Goal: Task Accomplishment & Management: Complete application form

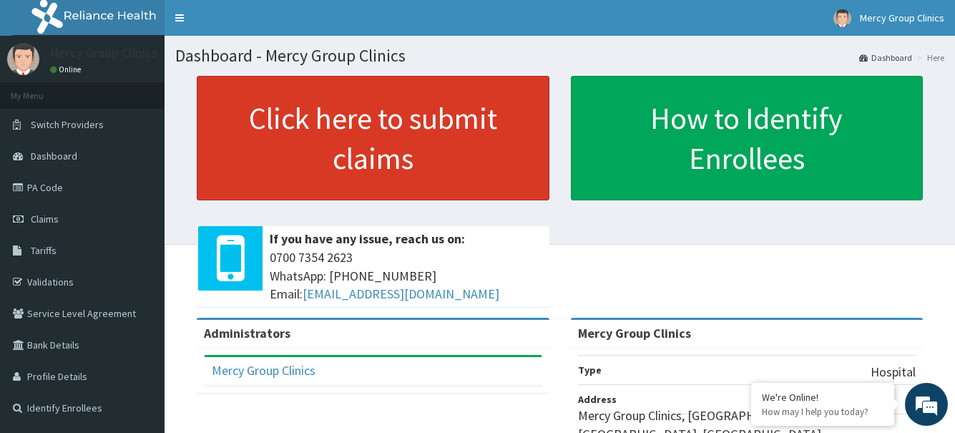
click at [409, 118] on link "Click here to submit claims" at bounding box center [373, 138] width 353 height 125
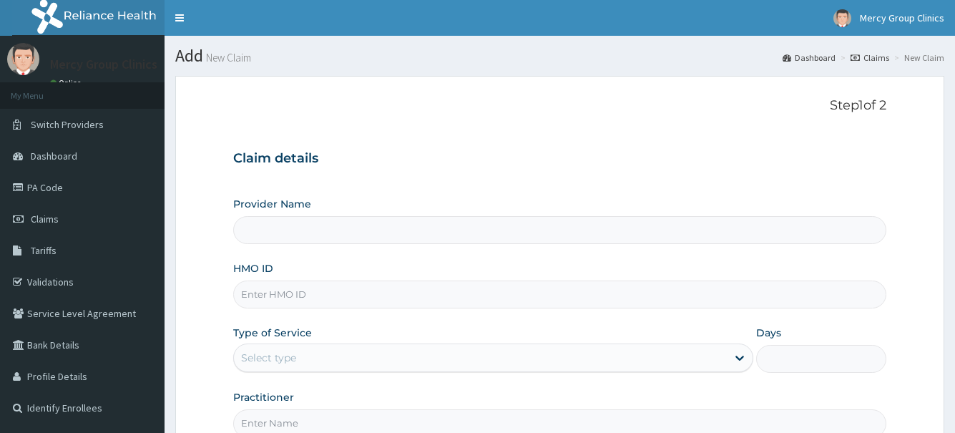
click at [282, 297] on input "HMO ID" at bounding box center [559, 295] width 653 height 28
type input "Mercy Group Clinics"
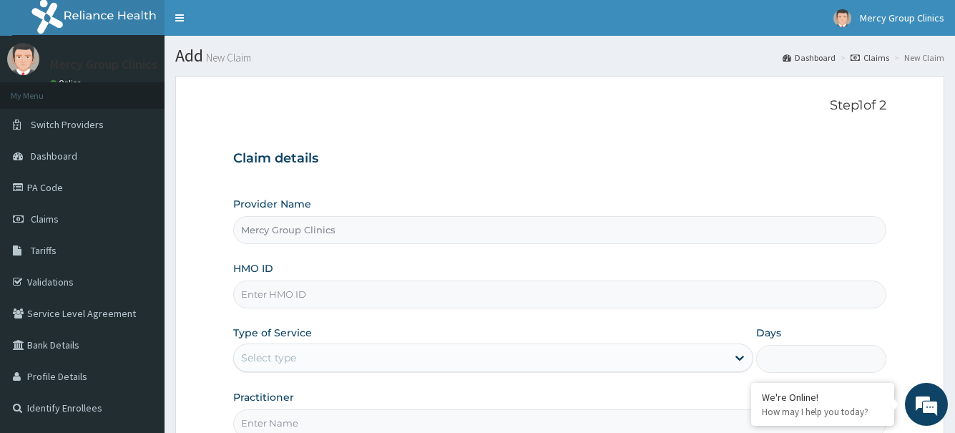
paste input "OHT/10013/A"
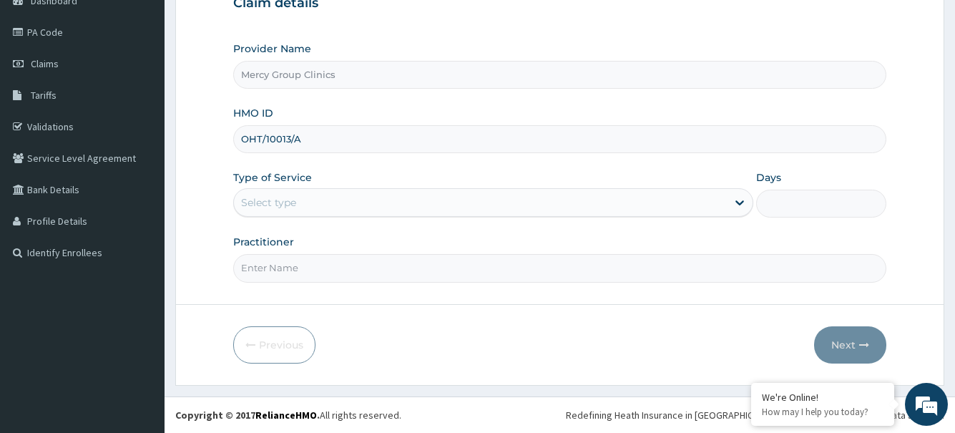
type input "OHT/10013/A"
click at [334, 209] on div "Select type" at bounding box center [480, 202] width 492 height 23
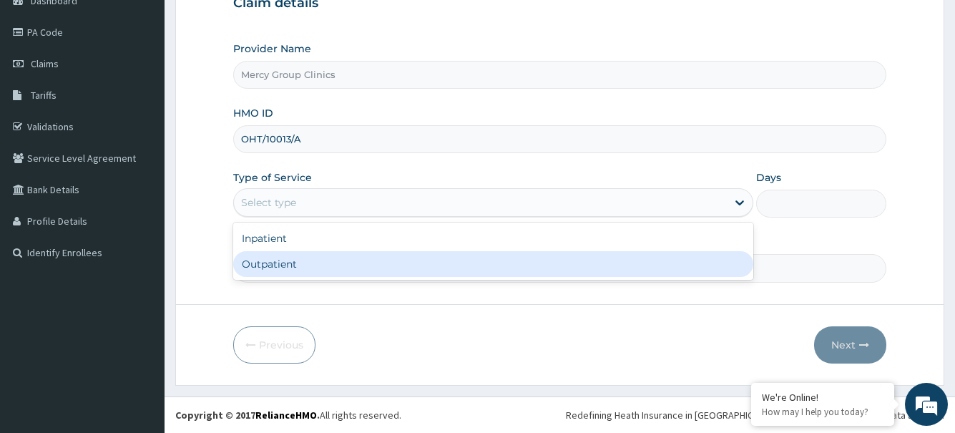
click at [293, 268] on div "Outpatient" at bounding box center [493, 264] width 520 height 26
type input "1"
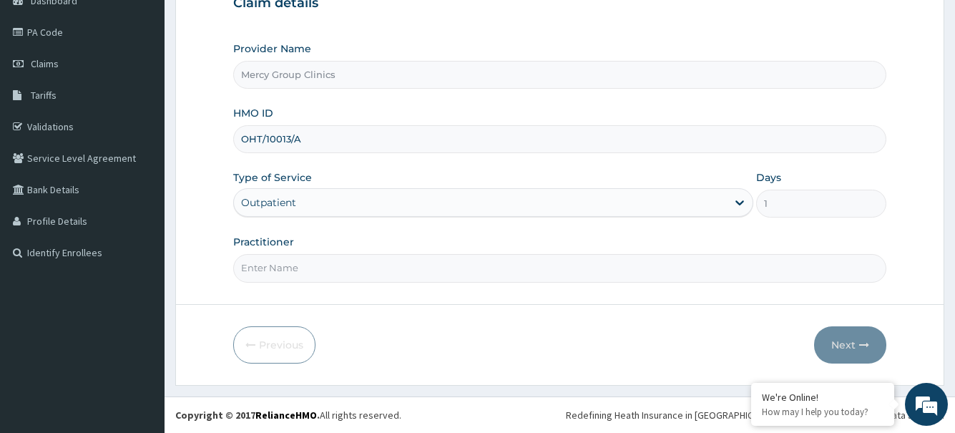
click at [326, 258] on input "Practitioner" at bounding box center [559, 268] width 653 height 28
type input "Oyetunji"
click at [849, 346] on button "Next" at bounding box center [850, 344] width 72 height 37
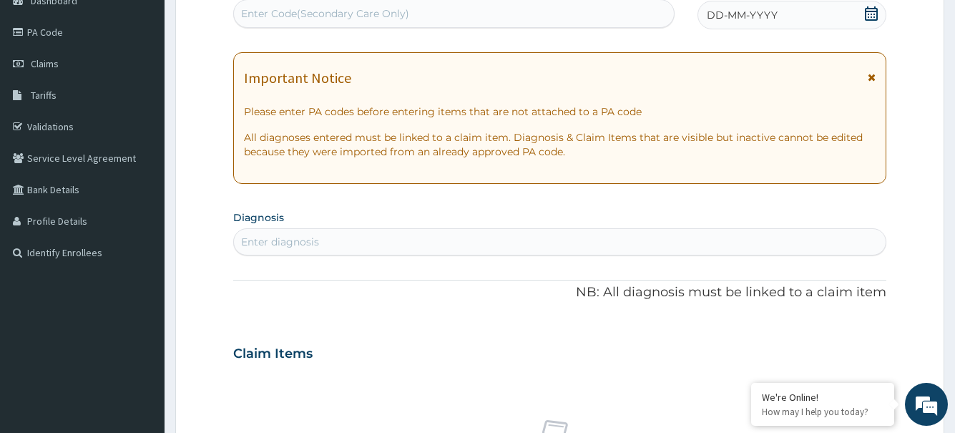
click at [871, 13] on icon at bounding box center [871, 13] width 14 height 14
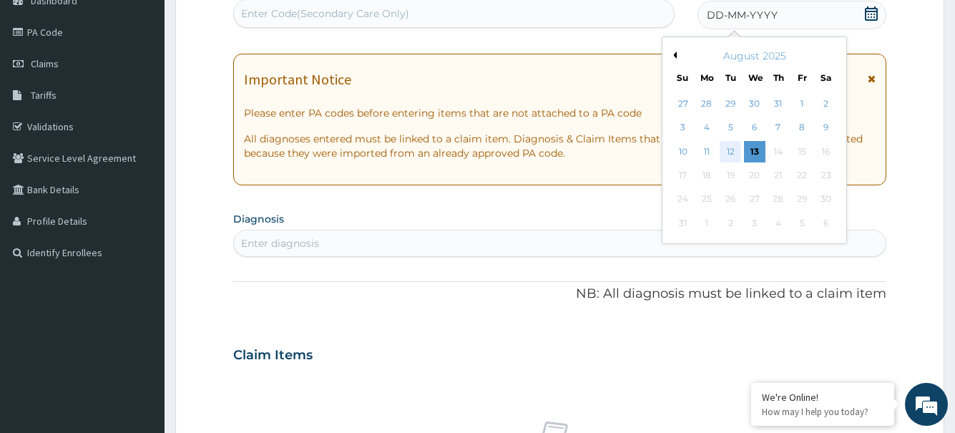
click at [724, 152] on div "12" at bounding box center [730, 151] width 21 height 21
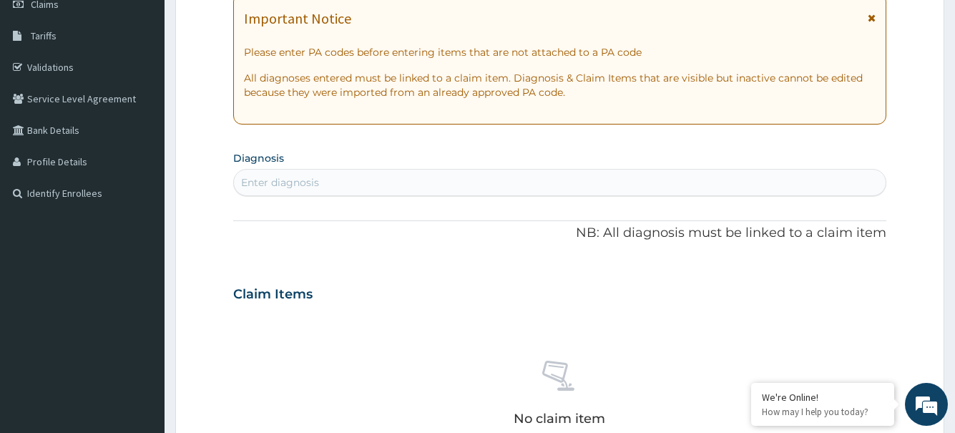
scroll to position [72, 0]
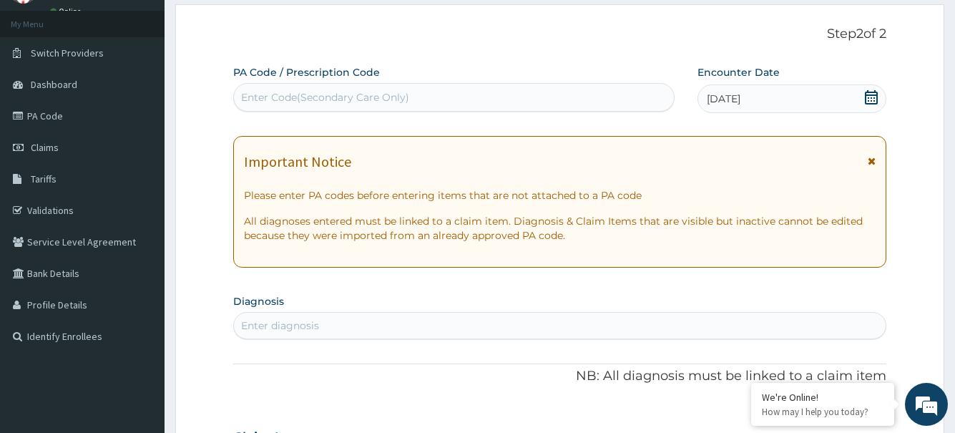
click at [874, 165] on icon at bounding box center [872, 161] width 8 height 10
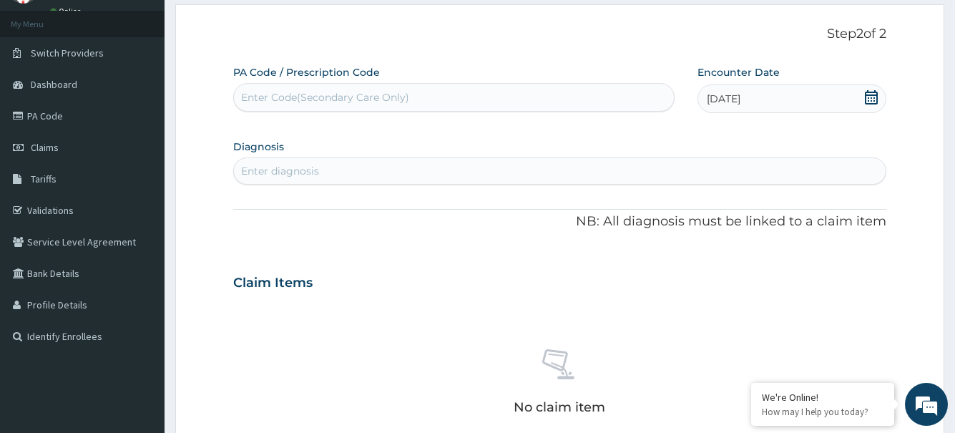
click at [422, 181] on div "Enter diagnosis" at bounding box center [559, 171] width 651 height 23
type input "pregnant"
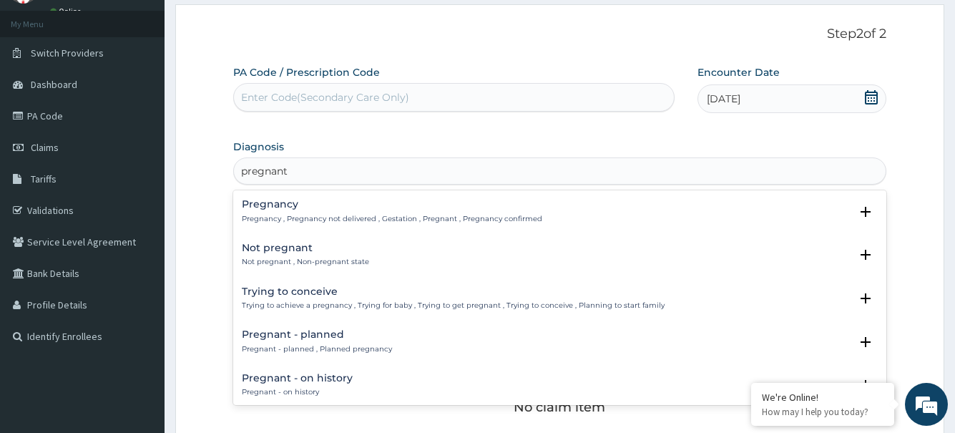
click at [338, 215] on p "Pregnancy , Pregnancy not delivered , Gestation , Pregnant , Pregnancy confirmed" at bounding box center [392, 219] width 301 height 10
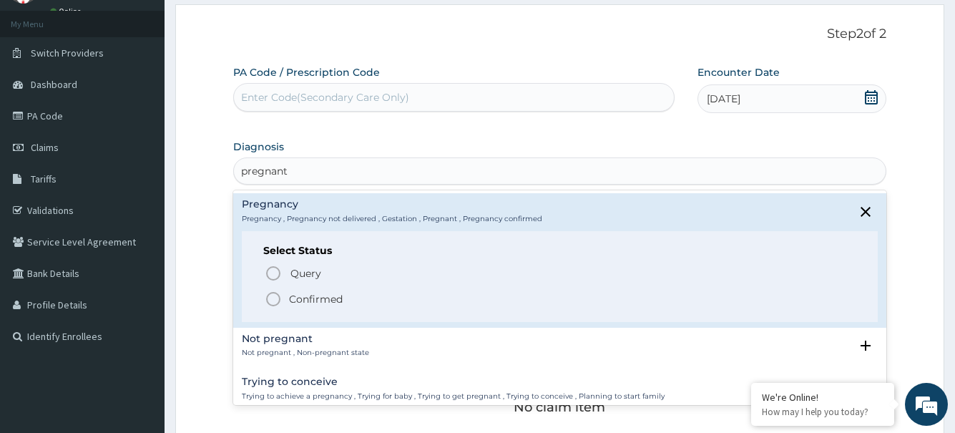
click at [274, 300] on icon "status option filled" at bounding box center [273, 299] width 17 height 17
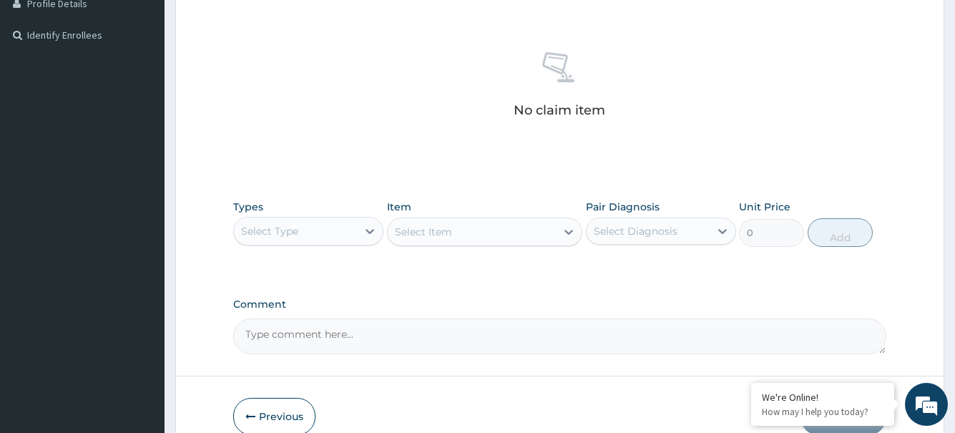
scroll to position [429, 0]
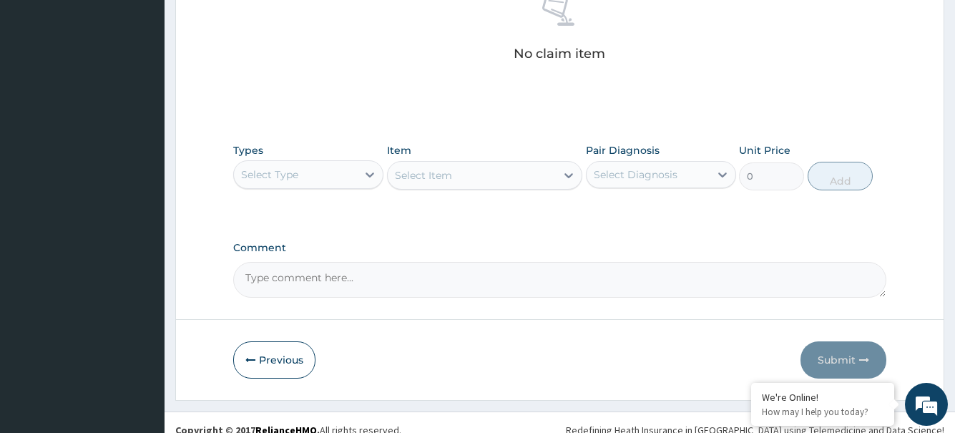
click at [342, 185] on div "Select Type" at bounding box center [295, 174] width 123 height 23
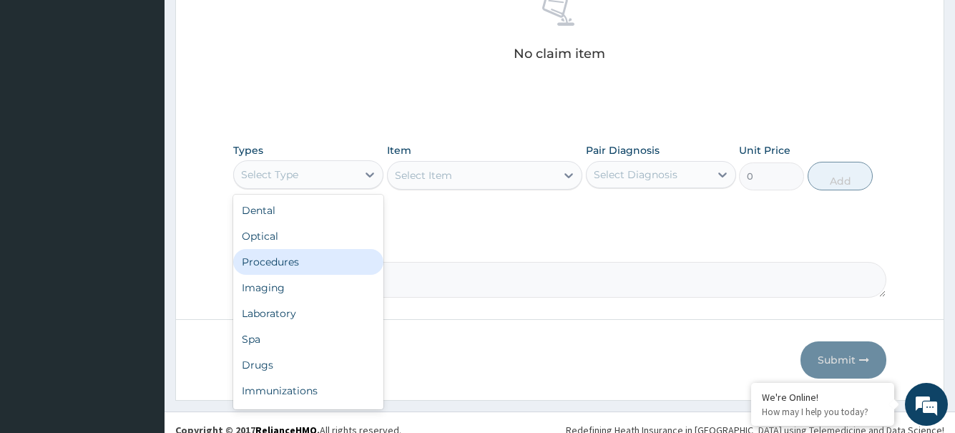
click at [298, 261] on div "Procedures" at bounding box center [308, 262] width 150 height 26
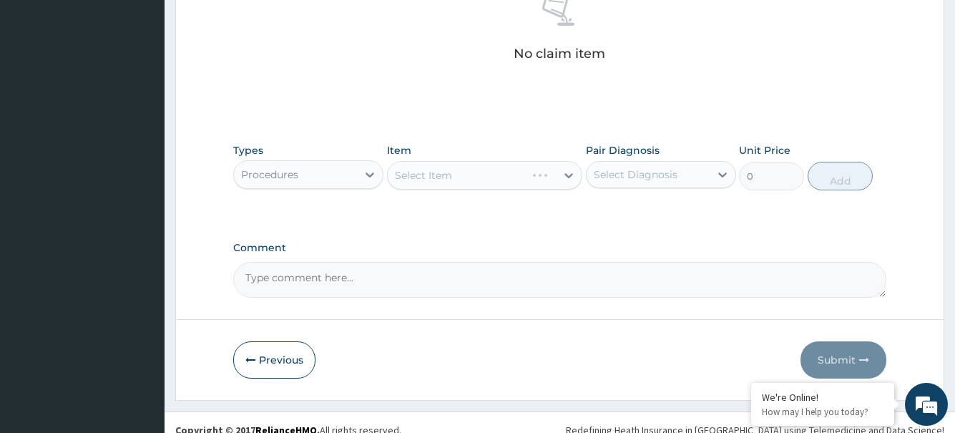
click at [567, 177] on div "Select Item" at bounding box center [485, 175] width 196 height 29
click at [562, 175] on div "Select Item" at bounding box center [485, 175] width 196 height 29
click at [565, 175] on icon at bounding box center [569, 175] width 14 height 14
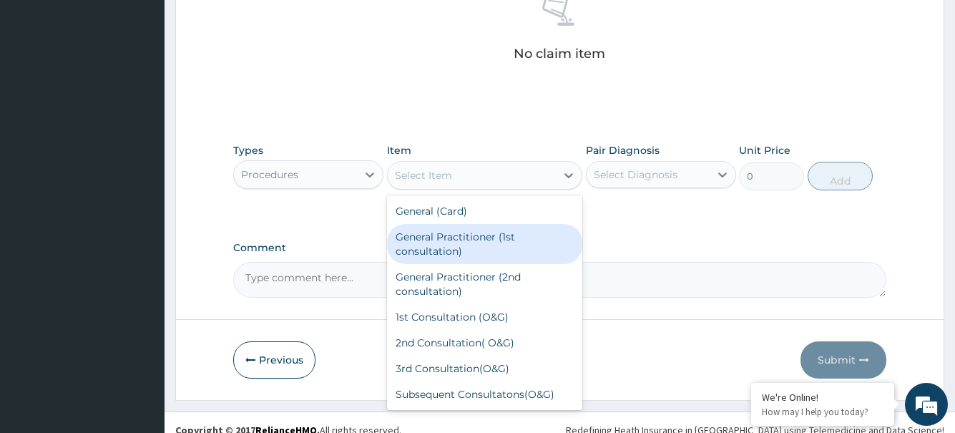
click at [467, 246] on div "General Practitioner (1st consultation)" at bounding box center [485, 244] width 196 height 40
type input "1500"
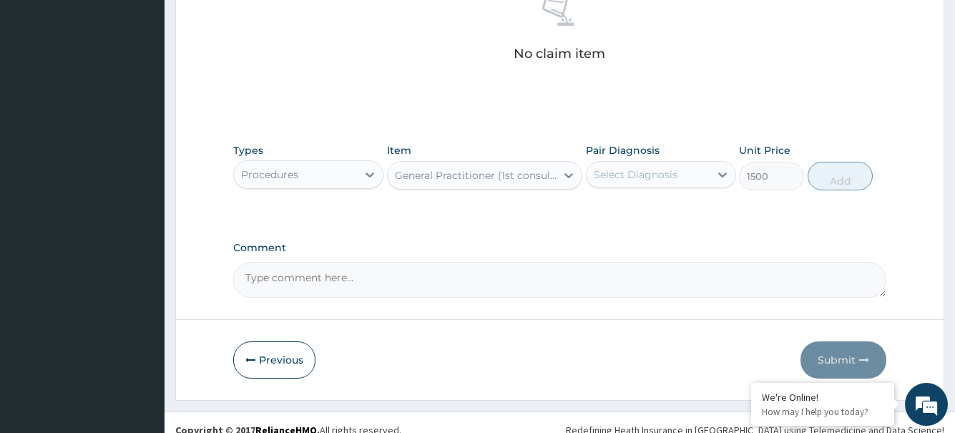
click at [630, 177] on div "Select Diagnosis" at bounding box center [636, 174] width 84 height 14
click at [635, 212] on label "Pregnancy" at bounding box center [638, 210] width 57 height 14
checkbox input "true"
click at [859, 176] on button "Add" at bounding box center [840, 176] width 65 height 29
type input "0"
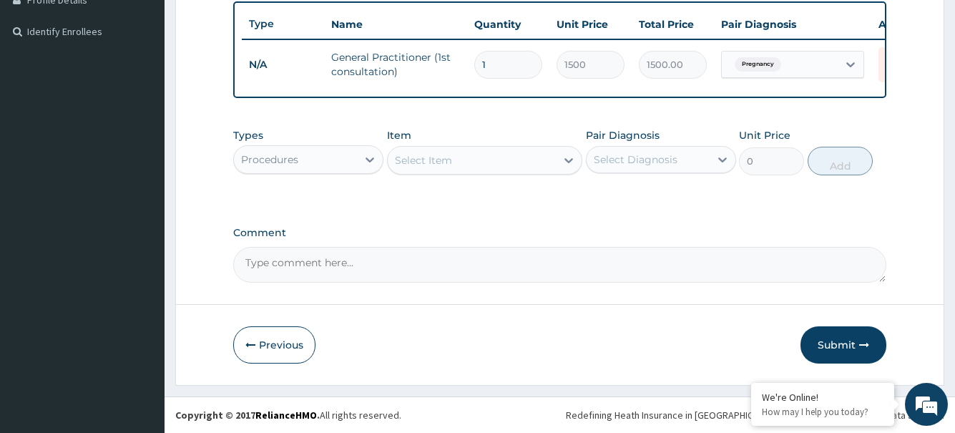
scroll to position [387, 0]
click at [354, 159] on div "Procedures" at bounding box center [295, 159] width 123 height 23
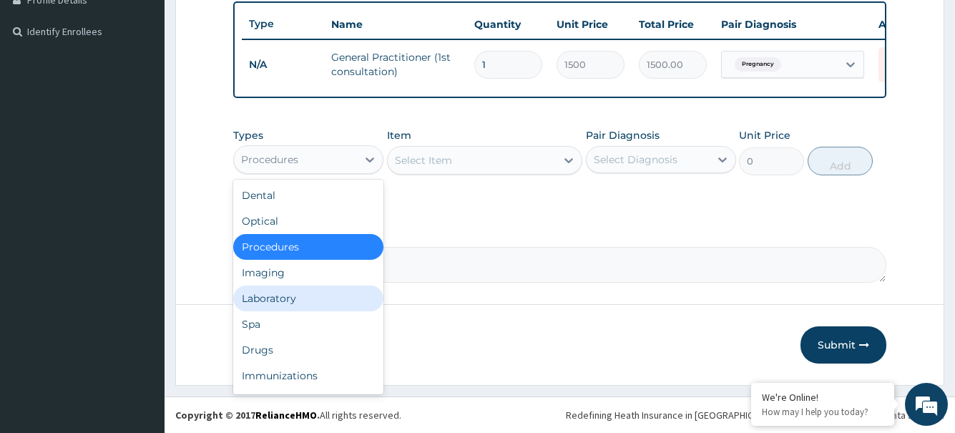
click at [278, 295] on div "Laboratory" at bounding box center [308, 299] width 150 height 26
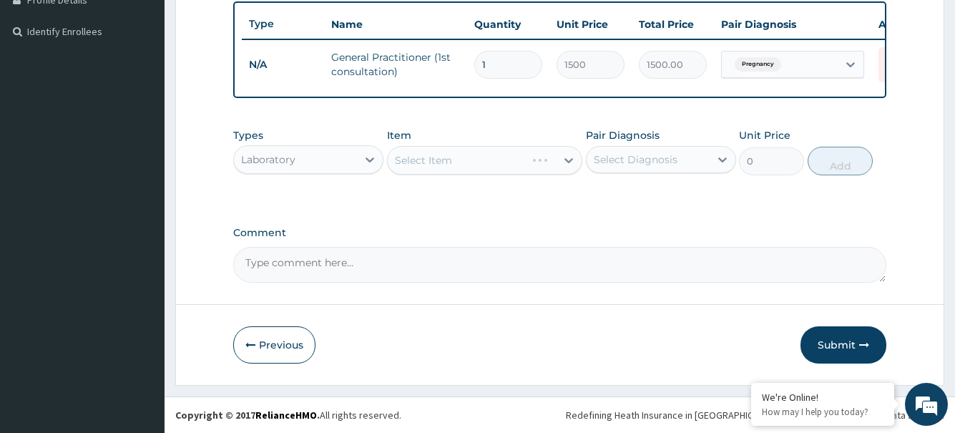
click at [544, 162] on div "Select Item" at bounding box center [485, 160] width 196 height 29
click at [565, 160] on icon at bounding box center [569, 160] width 14 height 14
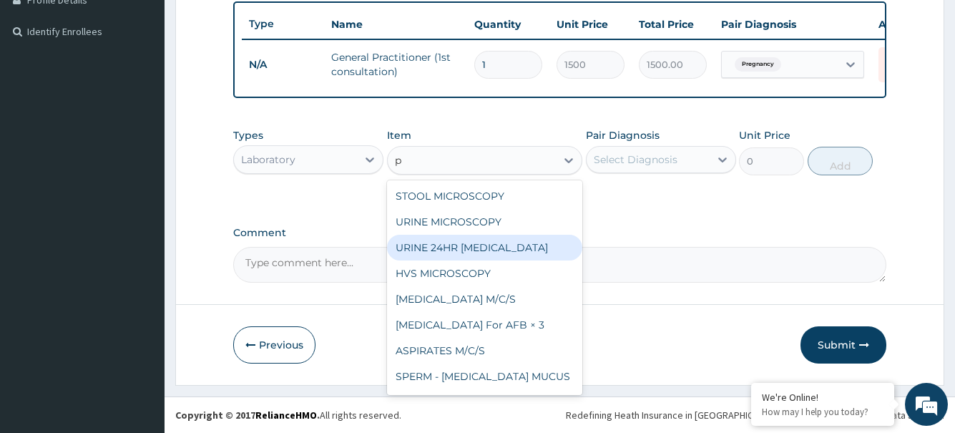
type input "pt"
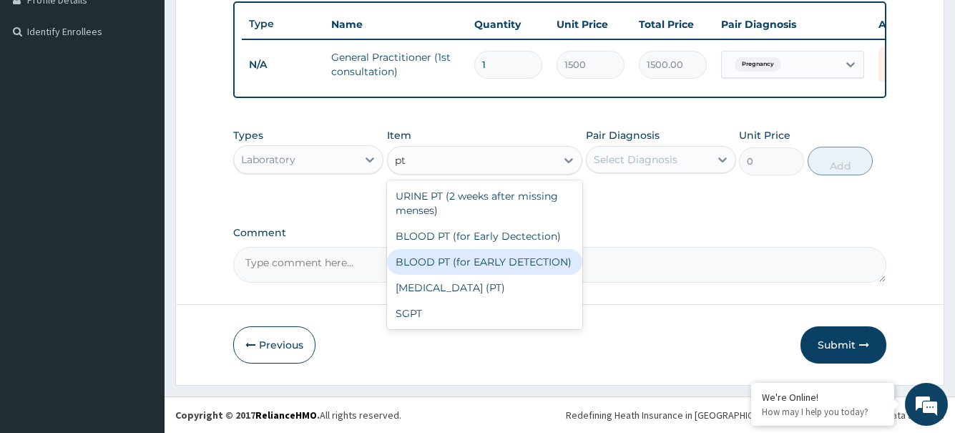
click at [499, 265] on div "BLOOD PT (for EARLY DETECTION)" at bounding box center [485, 262] width 196 height 26
type input "1500"
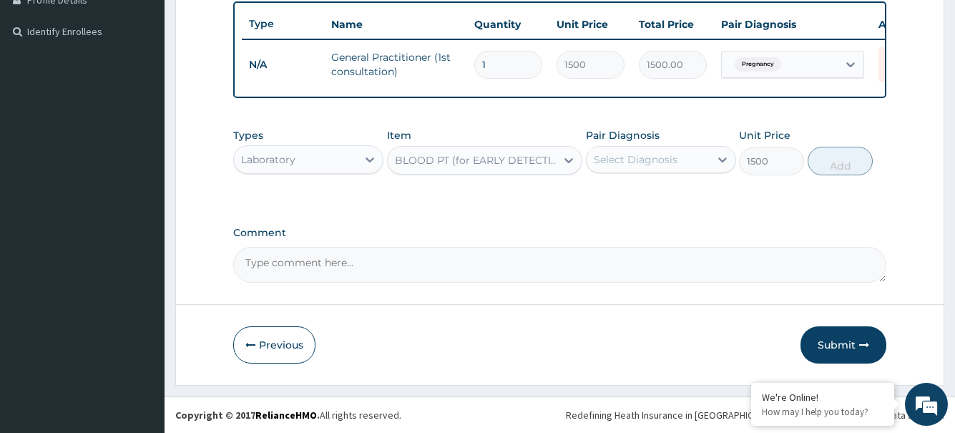
drag, startPoint x: 630, startPoint y: 156, endPoint x: 636, endPoint y: 163, distance: 9.2
click at [632, 156] on div "Select Diagnosis" at bounding box center [636, 159] width 84 height 14
click at [633, 189] on label "Pregnancy" at bounding box center [638, 194] width 57 height 14
checkbox input "true"
click at [822, 162] on button "Add" at bounding box center [840, 161] width 65 height 29
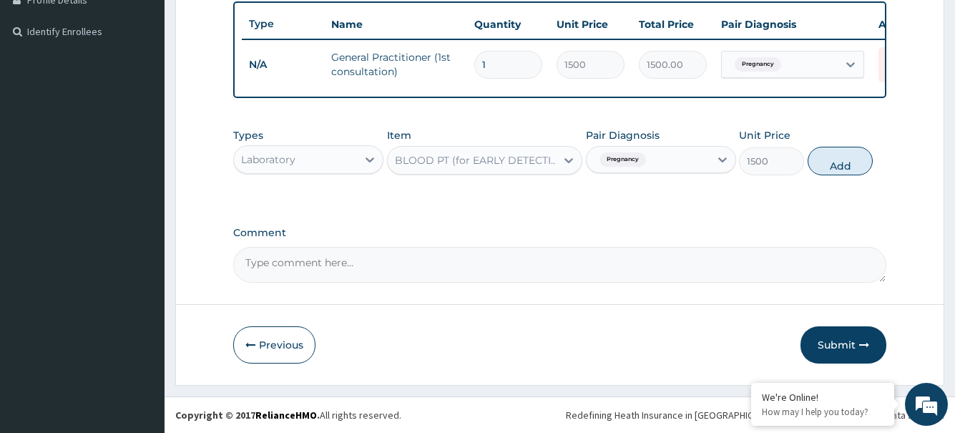
type input "0"
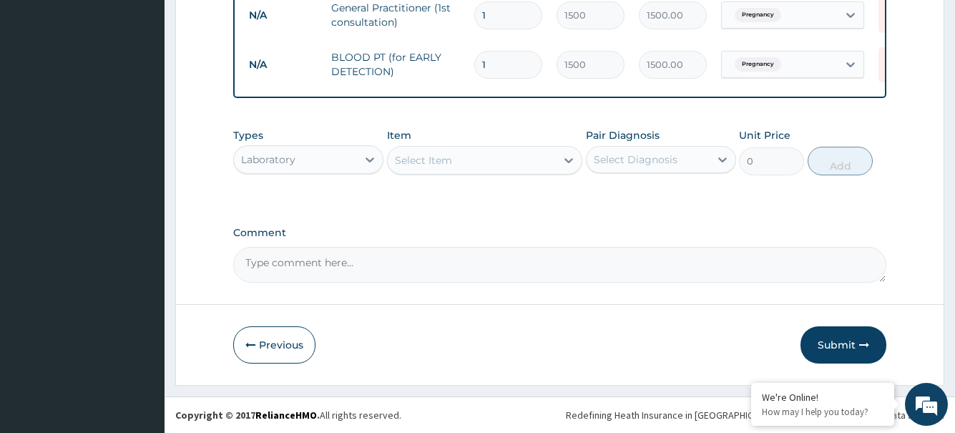
scroll to position [437, 0]
click at [824, 345] on button "Submit" at bounding box center [844, 344] width 86 height 37
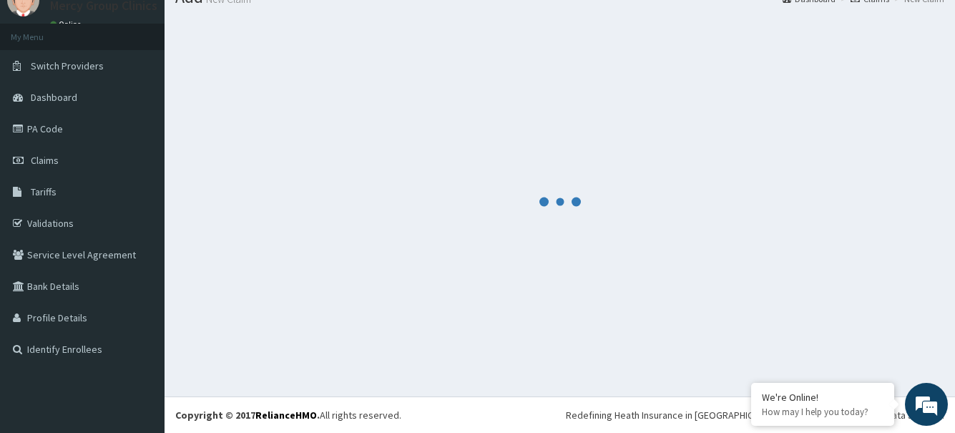
scroll to position [59, 0]
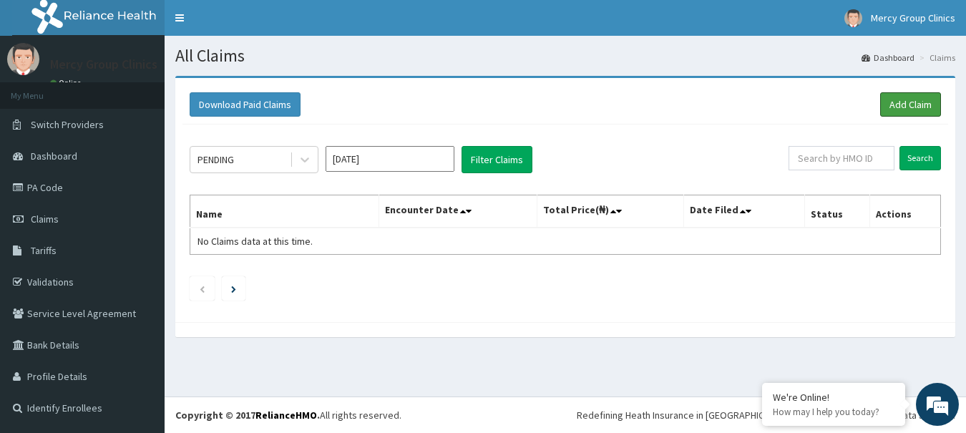
click at [900, 104] on link "Add Claim" at bounding box center [910, 104] width 61 height 24
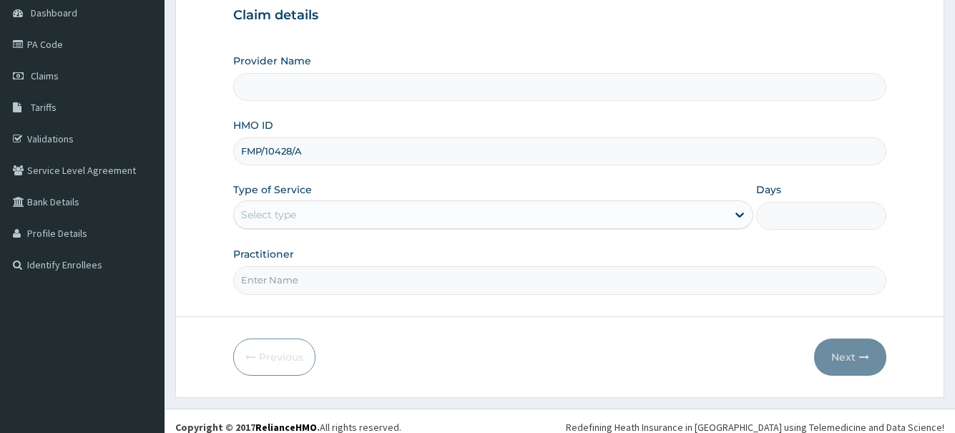
type input "FMP/10428/A"
click at [293, 216] on div "Select type" at bounding box center [268, 215] width 55 height 14
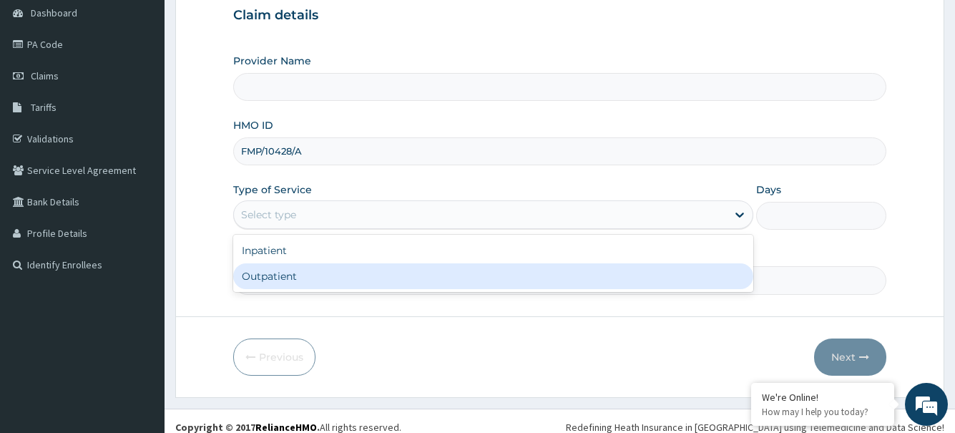
click at [281, 284] on div "Outpatient" at bounding box center [493, 276] width 520 height 26
type input "Mercy Group Clinics"
type input "1"
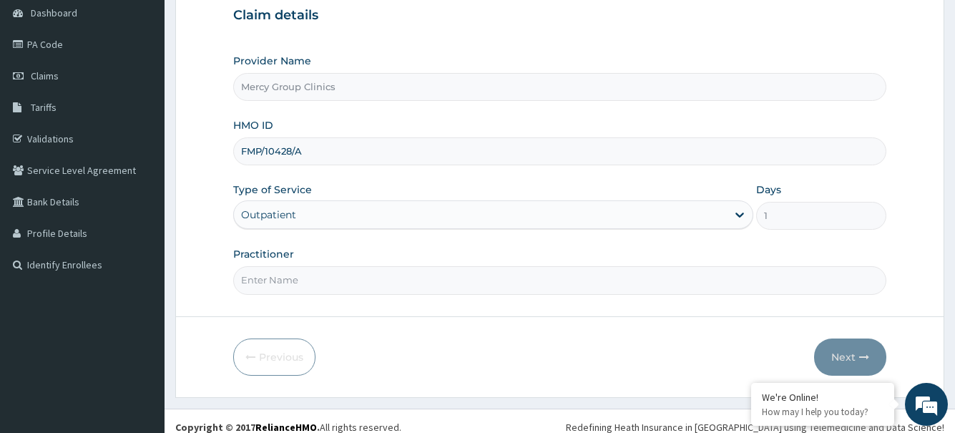
scroll to position [155, 0]
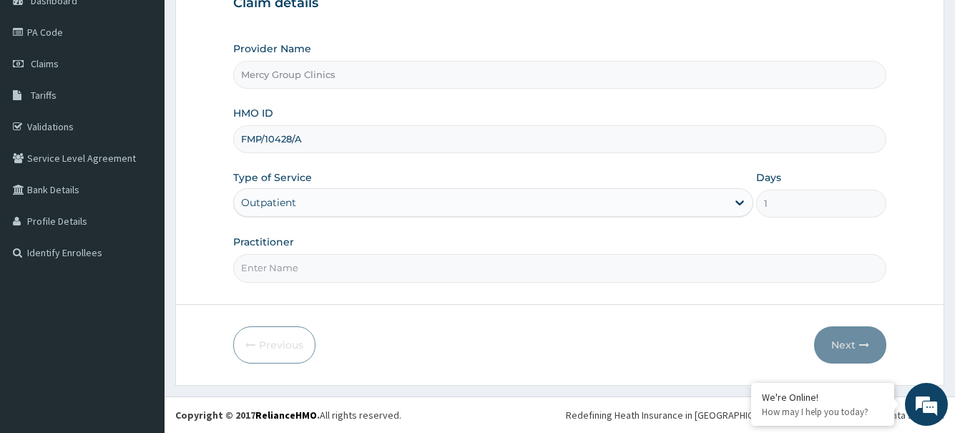
click at [310, 274] on input "Practitioner" at bounding box center [559, 268] width 653 height 28
type input "Faleye"
click at [866, 347] on icon "button" at bounding box center [864, 345] width 10 height 10
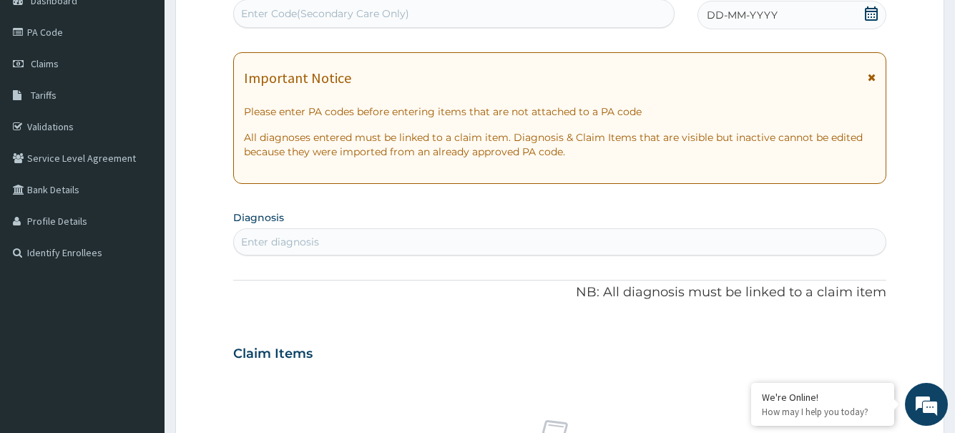
click at [873, 17] on icon at bounding box center [871, 13] width 14 height 14
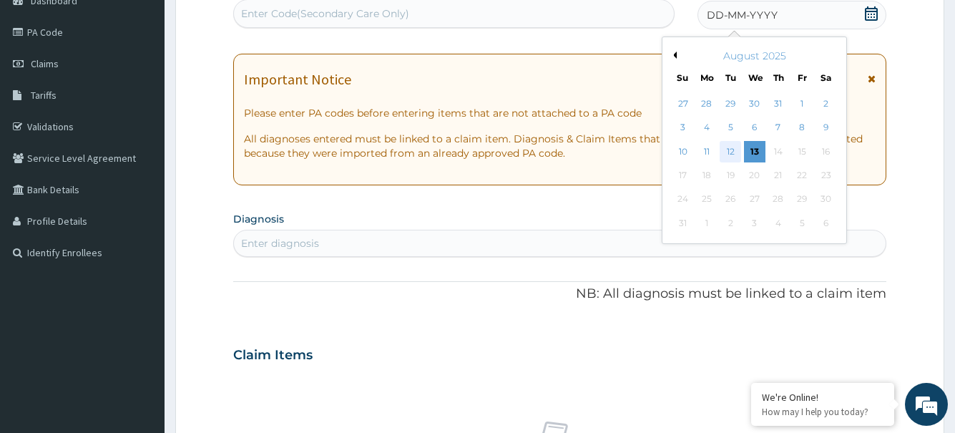
click at [730, 150] on div "12" at bounding box center [730, 151] width 21 height 21
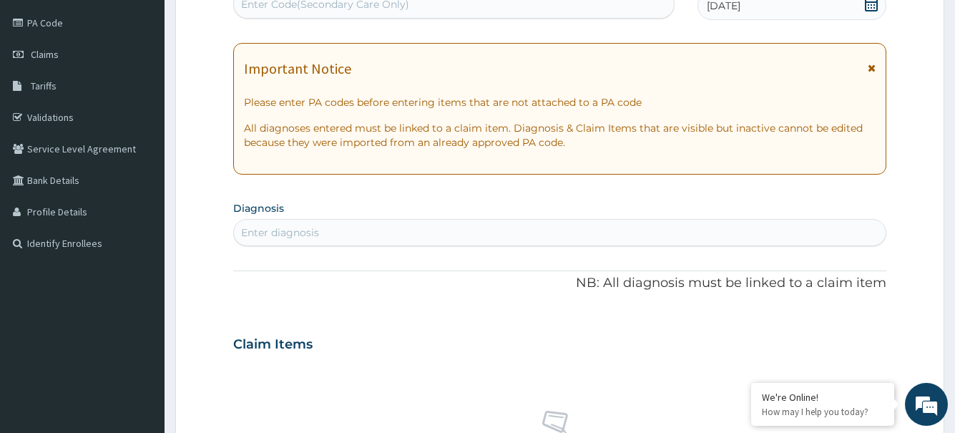
scroll to position [227, 0]
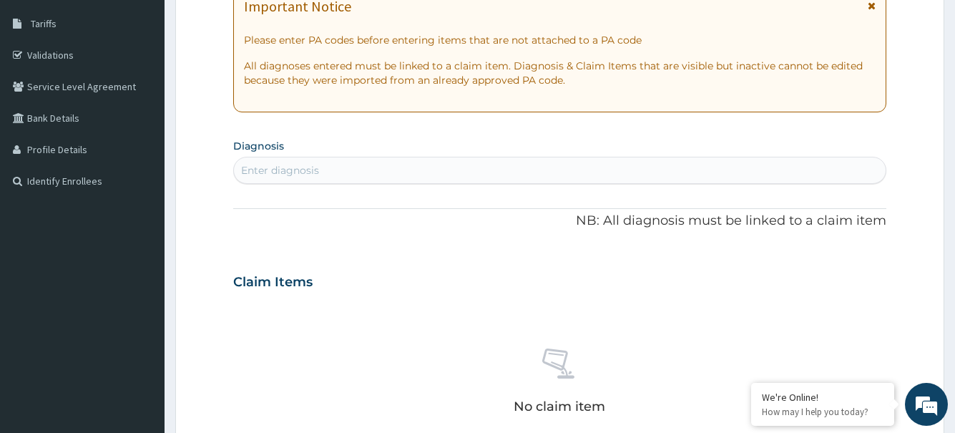
click at [355, 177] on div "Enter diagnosis" at bounding box center [559, 170] width 651 height 23
type input "upper respir"
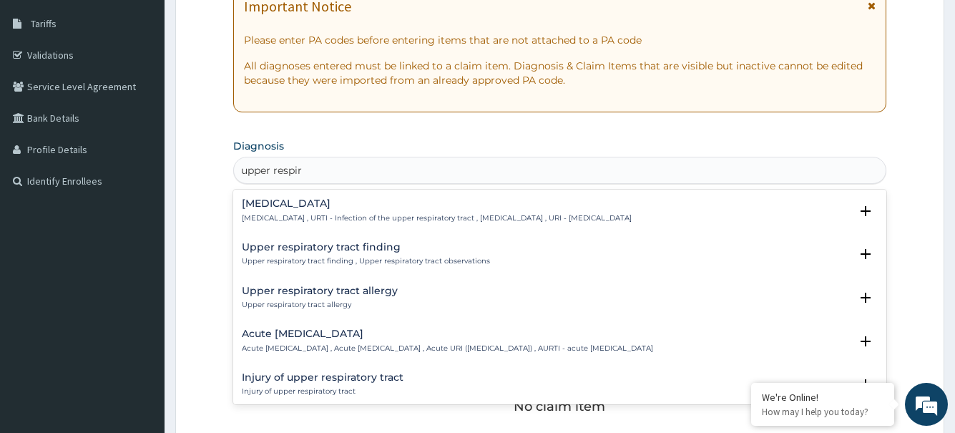
click at [313, 216] on p "Upper respiratory infection , URTI - Infection of the upper respiratory tract ,…" at bounding box center [437, 218] width 390 height 10
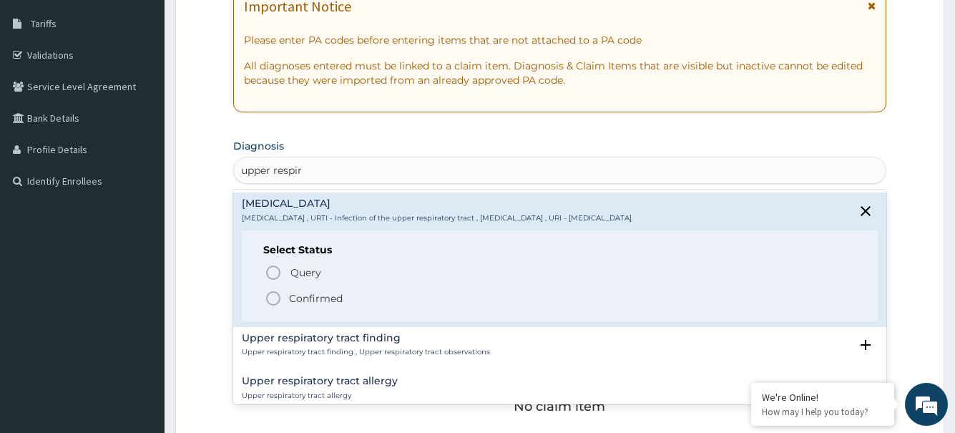
click at [275, 295] on icon "status option filled" at bounding box center [273, 298] width 17 height 17
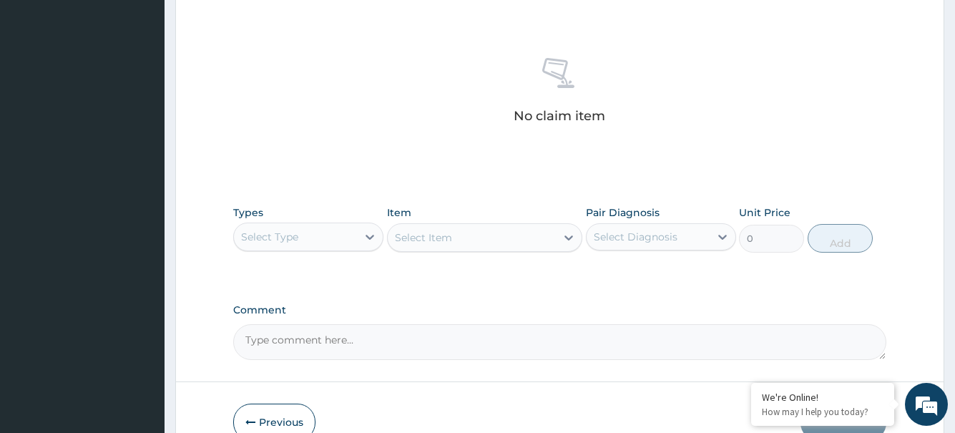
scroll to position [599, 0]
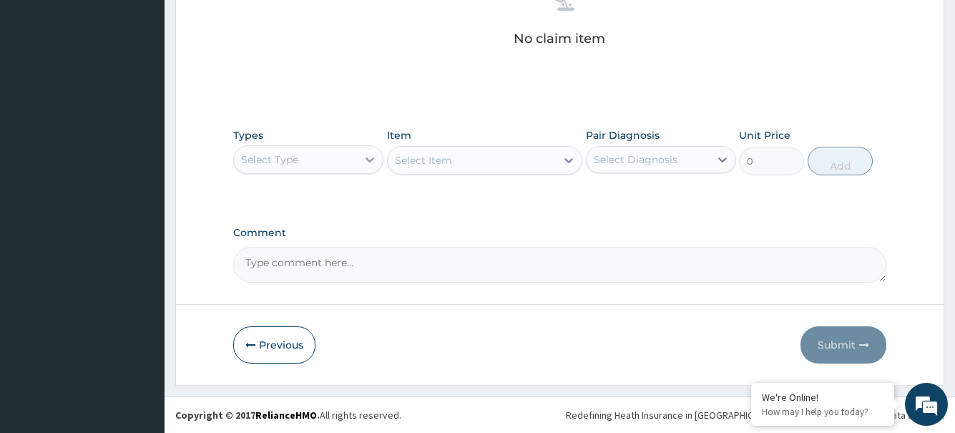
click at [364, 162] on icon at bounding box center [370, 159] width 14 height 14
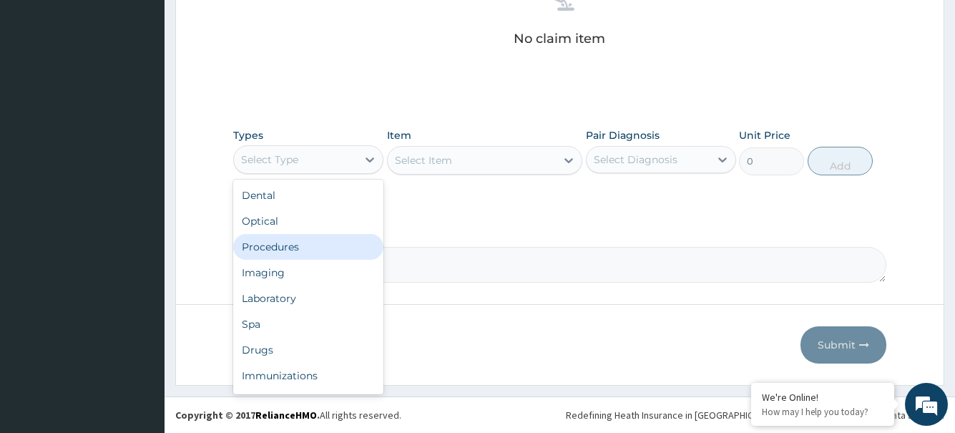
click at [295, 248] on div "Procedures" at bounding box center [308, 247] width 150 height 26
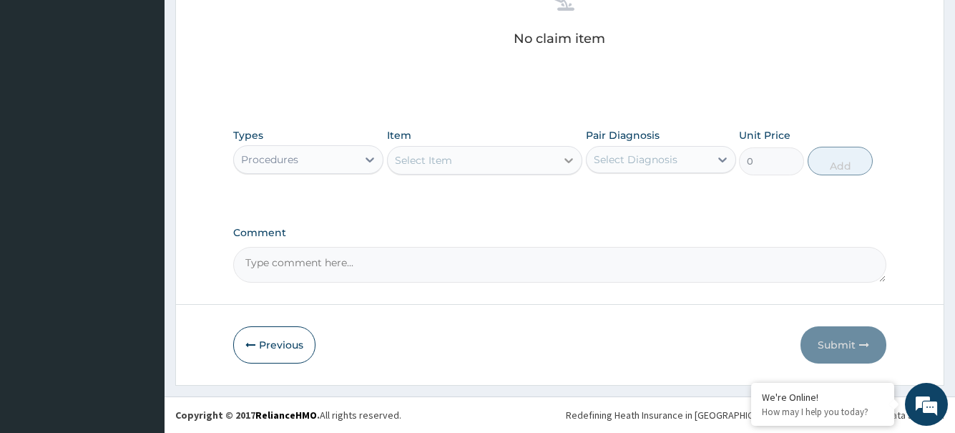
click at [560, 164] on div at bounding box center [569, 160] width 26 height 26
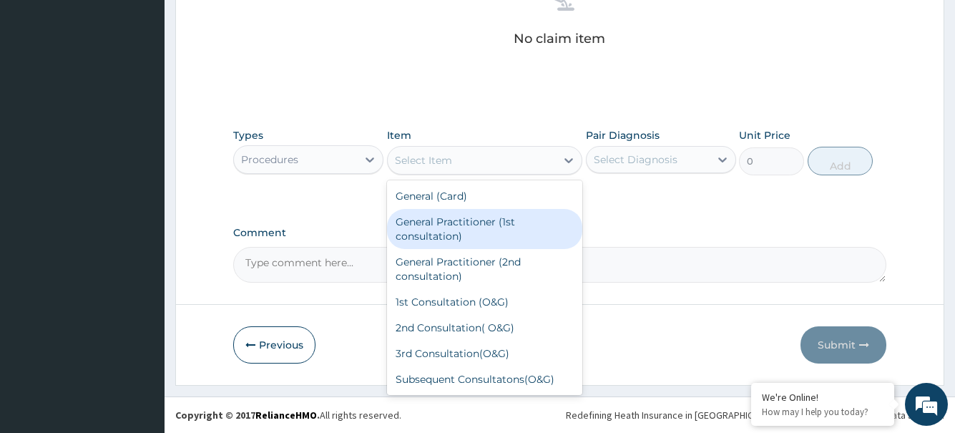
click at [469, 229] on div "General Practitioner (1st consultation)" at bounding box center [485, 229] width 196 height 40
type input "1500"
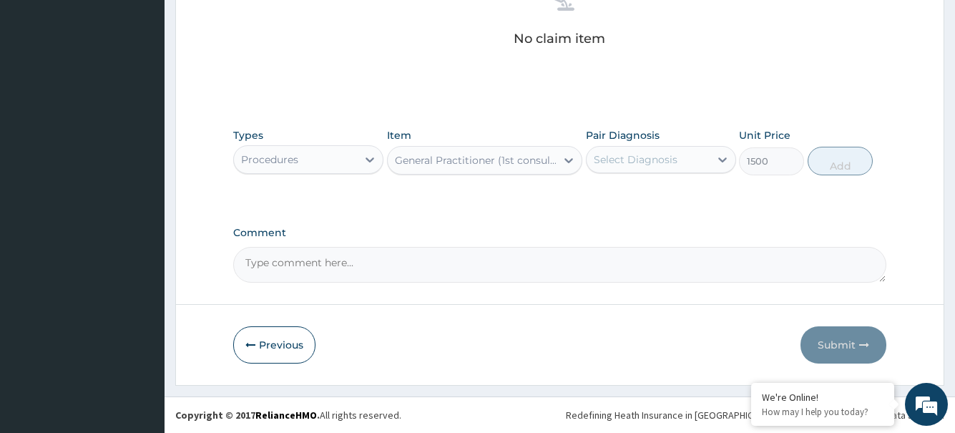
click at [633, 160] on div "Select Diagnosis" at bounding box center [636, 159] width 84 height 14
click at [634, 198] on label "Upper respiratory infection" at bounding box center [654, 194] width 89 height 14
checkbox input "true"
click at [844, 165] on button "Add" at bounding box center [840, 161] width 65 height 29
type input "0"
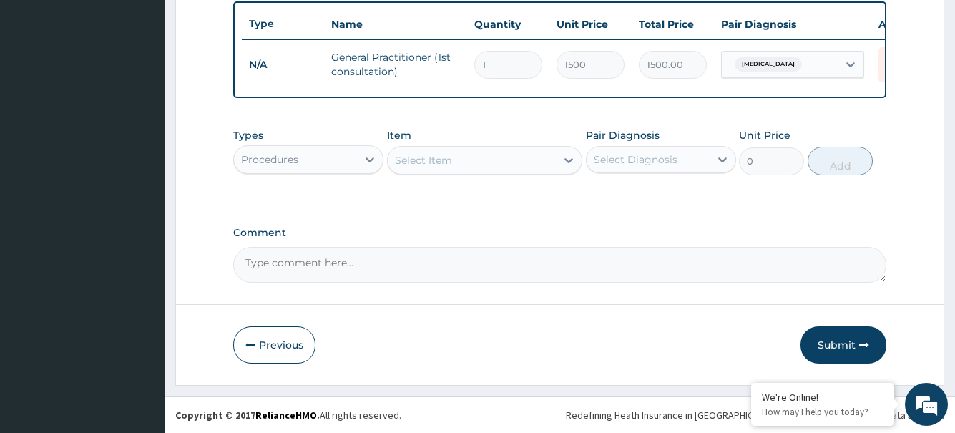
scroll to position [542, 0]
click at [357, 162] on div "Procedures" at bounding box center [308, 159] width 150 height 29
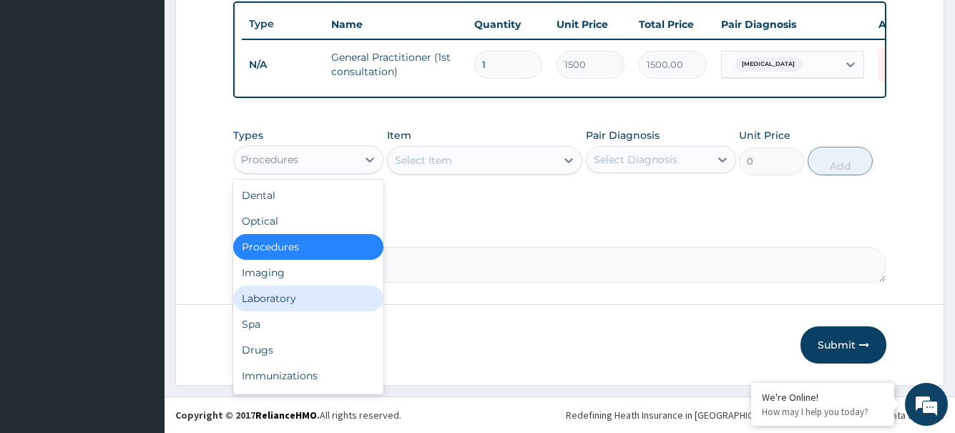
click at [281, 301] on div "Laboratory" at bounding box center [308, 299] width 150 height 26
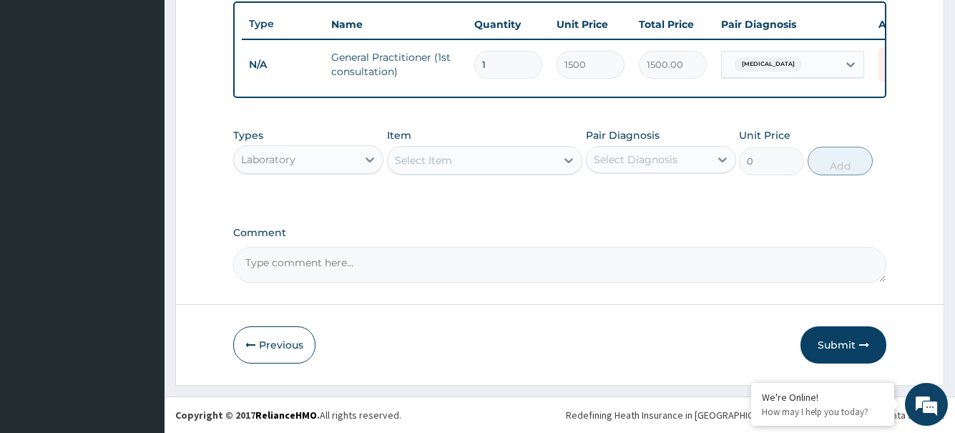
click at [456, 157] on div "Select Item" at bounding box center [472, 160] width 169 height 23
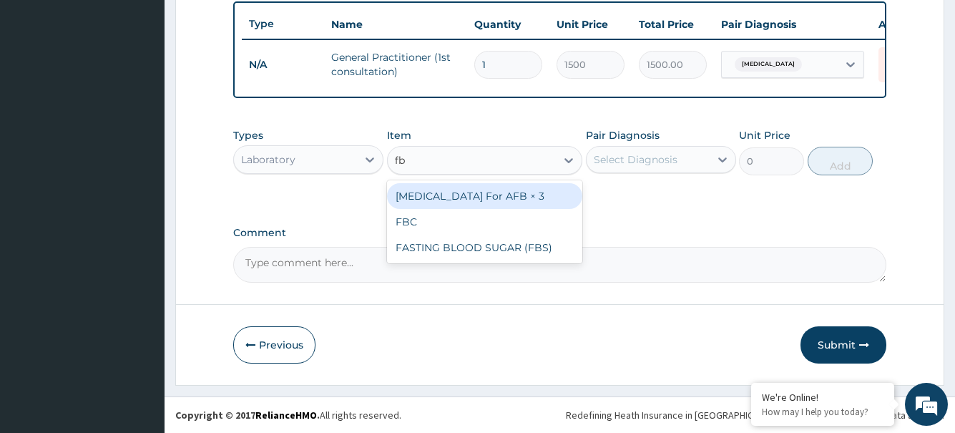
type input "fbc"
click at [453, 195] on div "FBC" at bounding box center [485, 196] width 196 height 26
type input "2000"
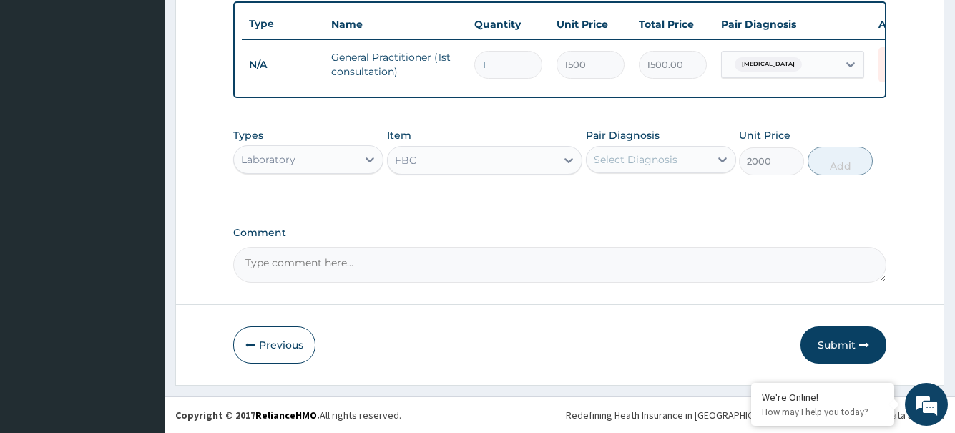
click at [698, 160] on div "Select Diagnosis" at bounding box center [648, 159] width 123 height 23
click at [686, 200] on label "Upper respiratory infection" at bounding box center [654, 194] width 89 height 14
checkbox input "true"
click at [834, 162] on button "Add" at bounding box center [840, 161] width 65 height 29
type input "0"
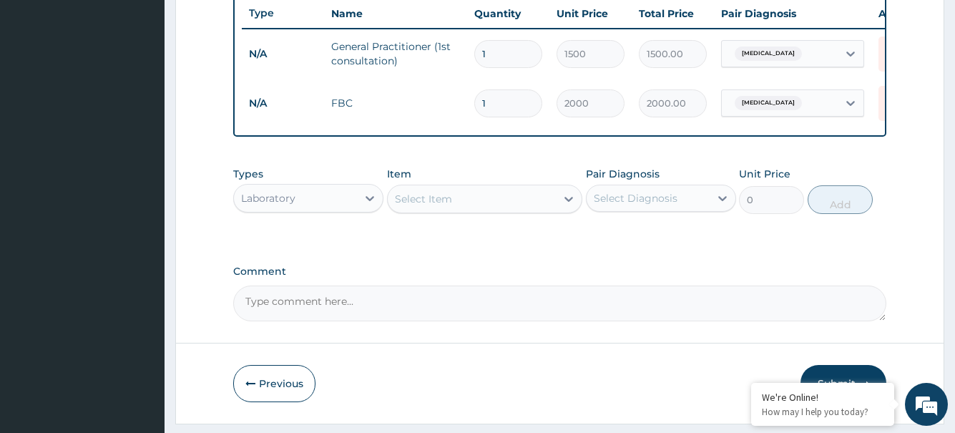
click at [499, 210] on div "Select Item" at bounding box center [472, 198] width 169 height 23
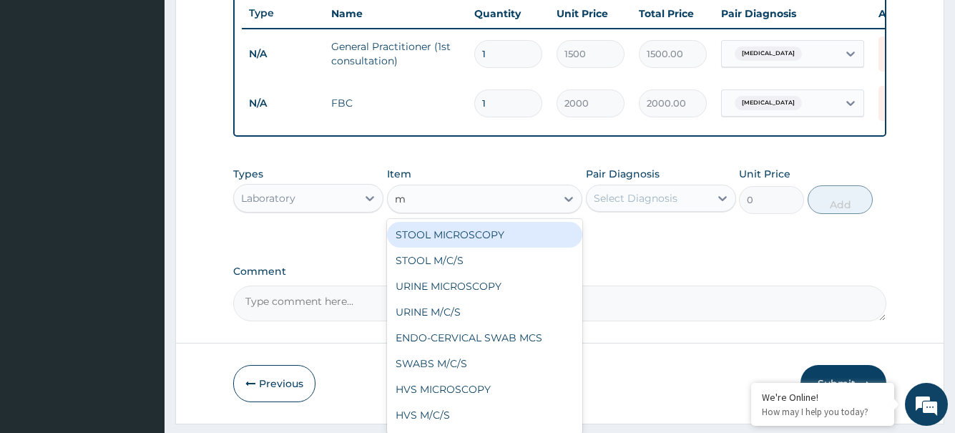
type input "mp"
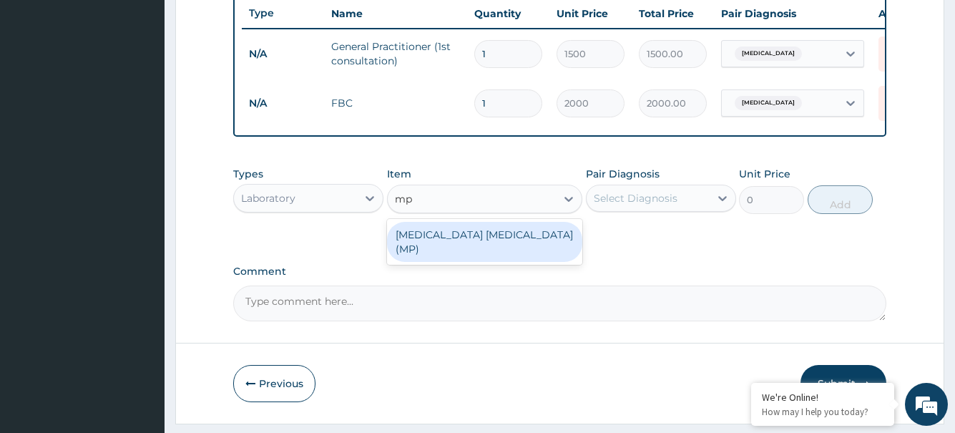
click at [512, 252] on div "MALARIA PARASITE (MP)" at bounding box center [485, 242] width 196 height 40
type input "700"
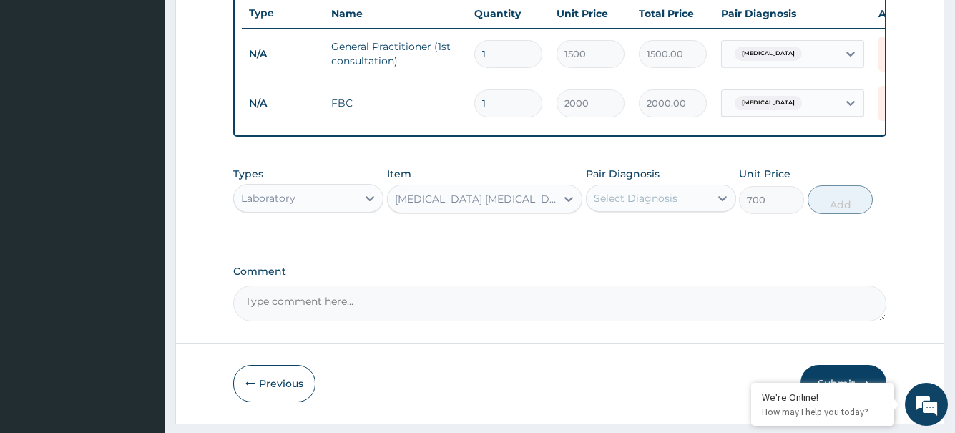
click at [669, 205] on div "Select Diagnosis" at bounding box center [636, 198] width 84 height 14
click at [671, 240] on label "Upper respiratory infection" at bounding box center [654, 233] width 89 height 14
checkbox input "true"
click at [831, 214] on button "Add" at bounding box center [840, 199] width 65 height 29
type input "0"
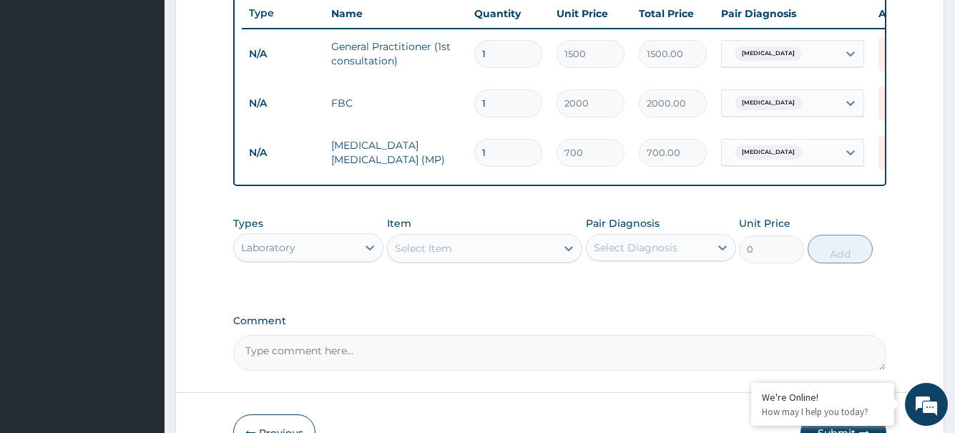
click at [339, 258] on div "Laboratory" at bounding box center [295, 247] width 123 height 23
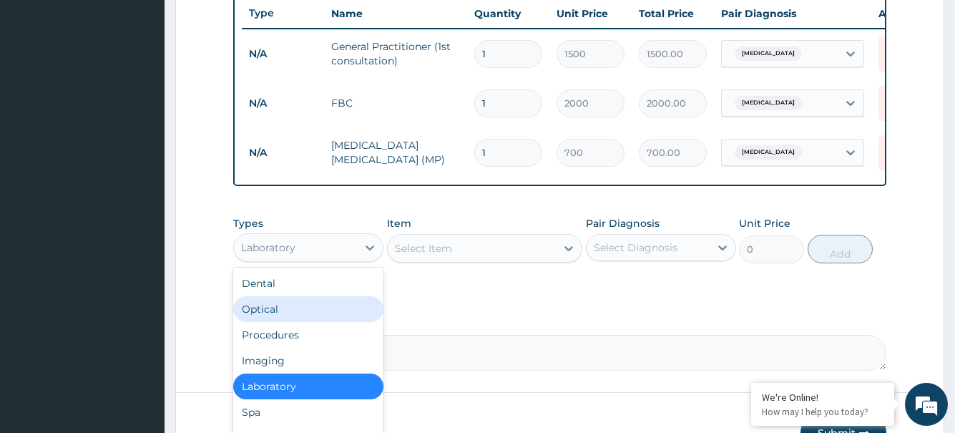
scroll to position [49, 0]
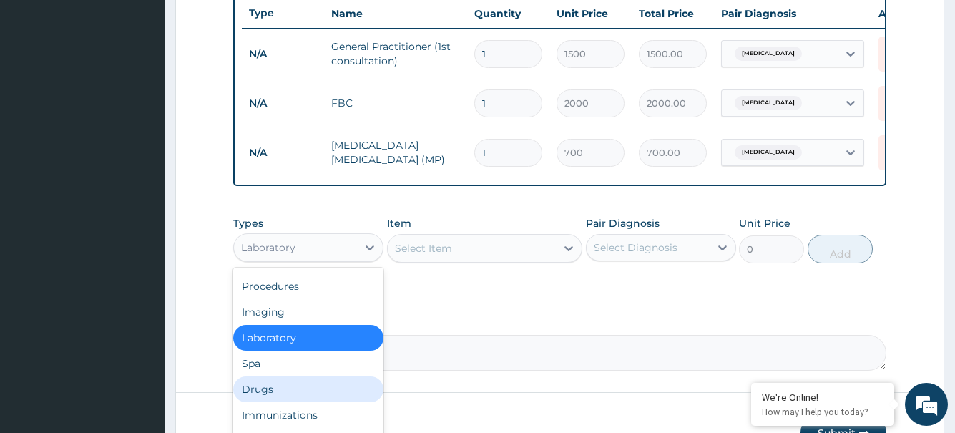
click at [261, 397] on div "Drugs" at bounding box center [308, 389] width 150 height 26
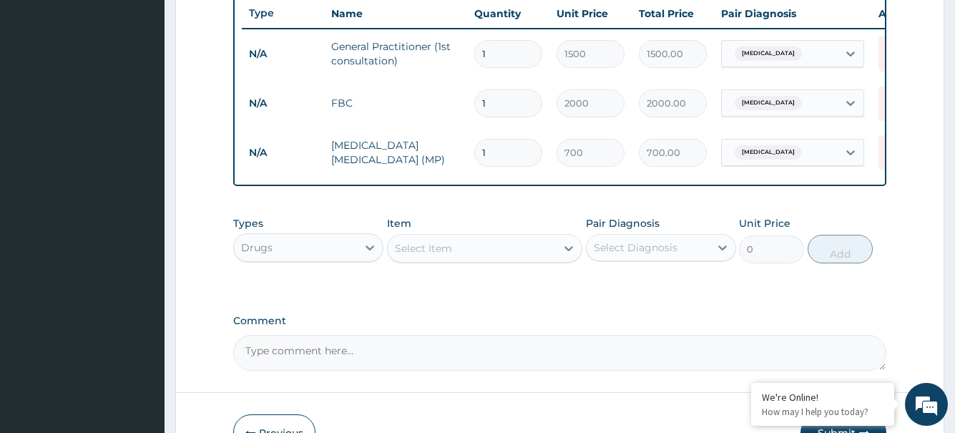
click at [330, 257] on div "Drugs" at bounding box center [295, 247] width 123 height 23
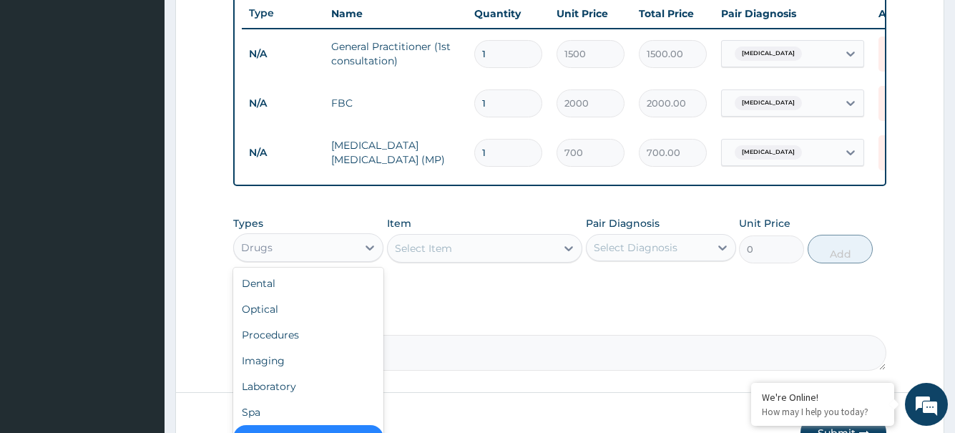
click at [478, 260] on div "Select Item" at bounding box center [472, 248] width 169 height 23
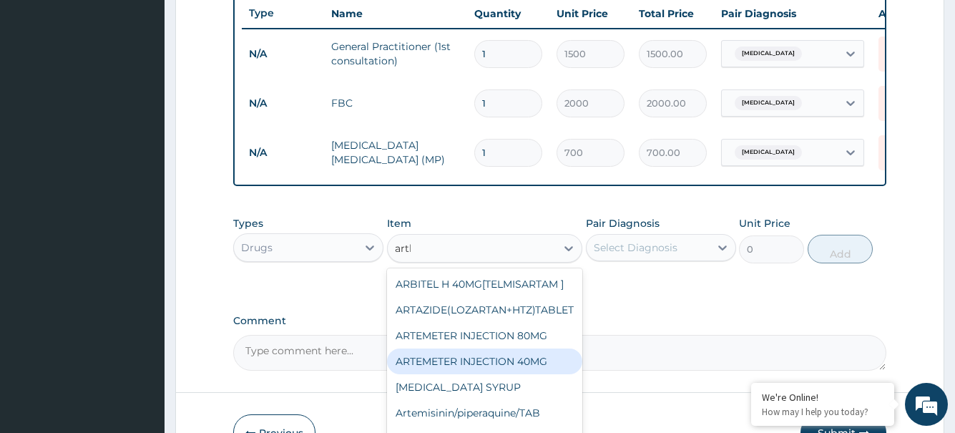
type input "arthe"
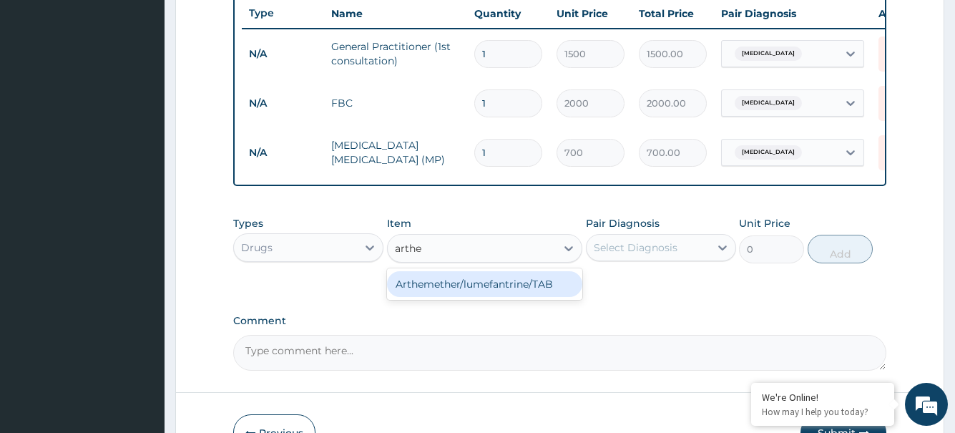
click at [508, 297] on div "Arthemether/lumefantrine/TAB" at bounding box center [485, 284] width 196 height 26
type input "43.31"
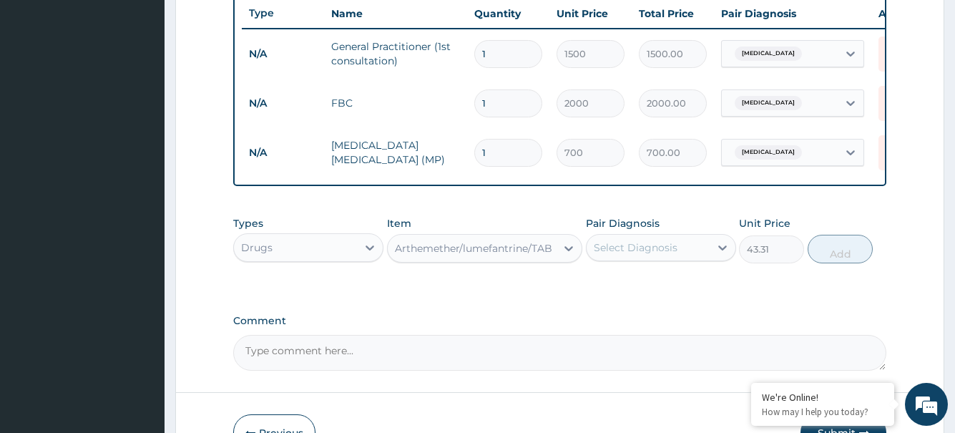
click at [487, 255] on div "Arthemether/lumefantrine/TAB" at bounding box center [473, 248] width 157 height 14
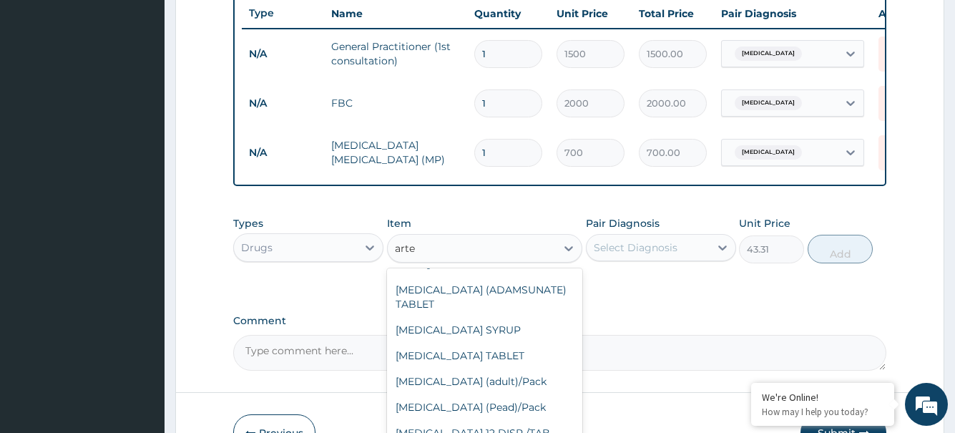
scroll to position [109, 0]
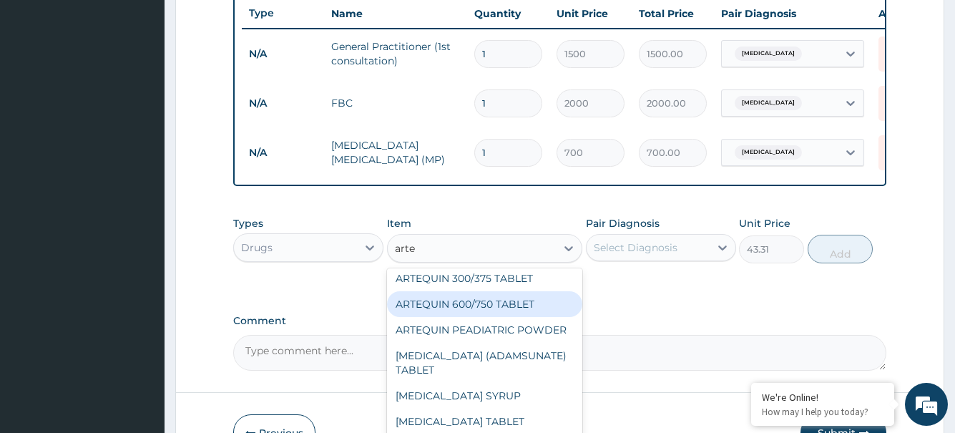
type input "artem"
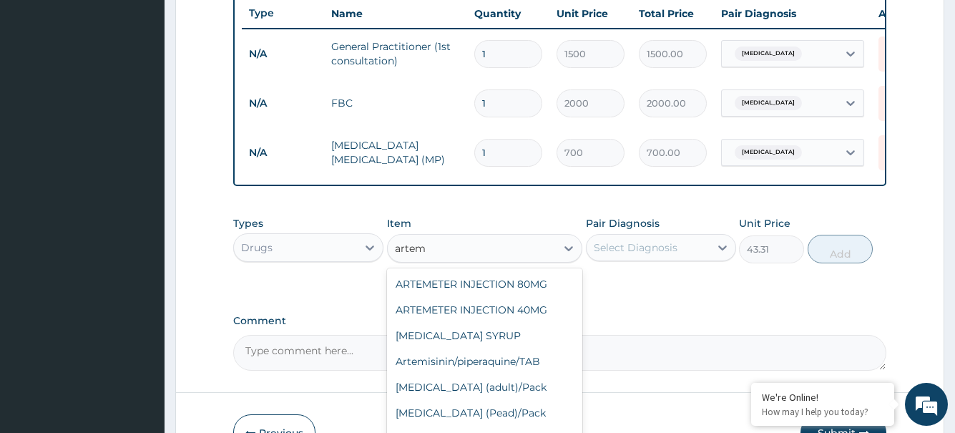
scroll to position [111, 0]
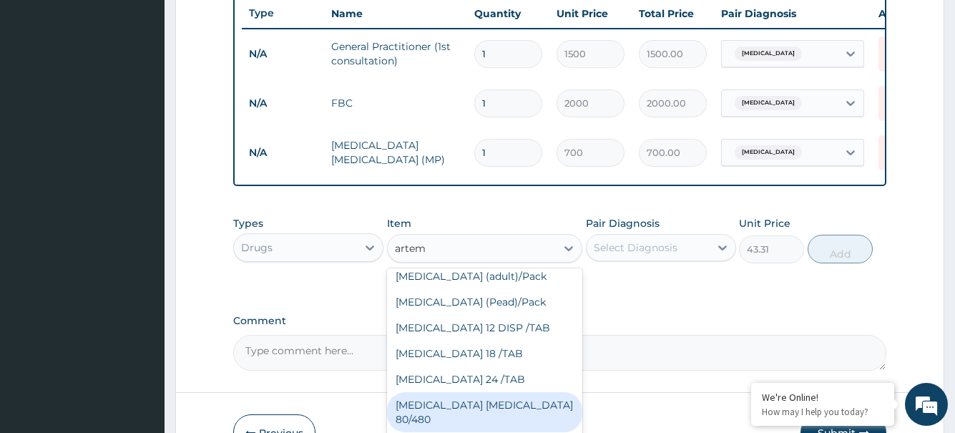
drag, startPoint x: 475, startPoint y: 421, endPoint x: 613, endPoint y: 323, distance: 168.8
click at [476, 421] on div "COARTEM D TAB 80/480" at bounding box center [485, 412] width 196 height 40
click at [476, 421] on form "Step 2 of 2 PA Code / Prescription Code Enter Code(Secondary Care Only) Encount…" at bounding box center [559, 3] width 769 height 939
type input "1559.25"
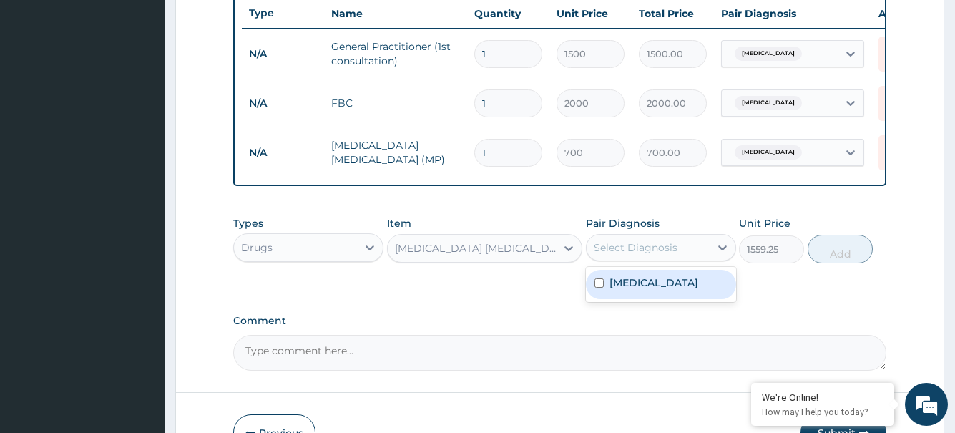
click at [703, 259] on div "Select Diagnosis" at bounding box center [648, 247] width 123 height 23
click at [683, 290] on label "Upper respiratory infection" at bounding box center [654, 283] width 89 height 14
checkbox input "true"
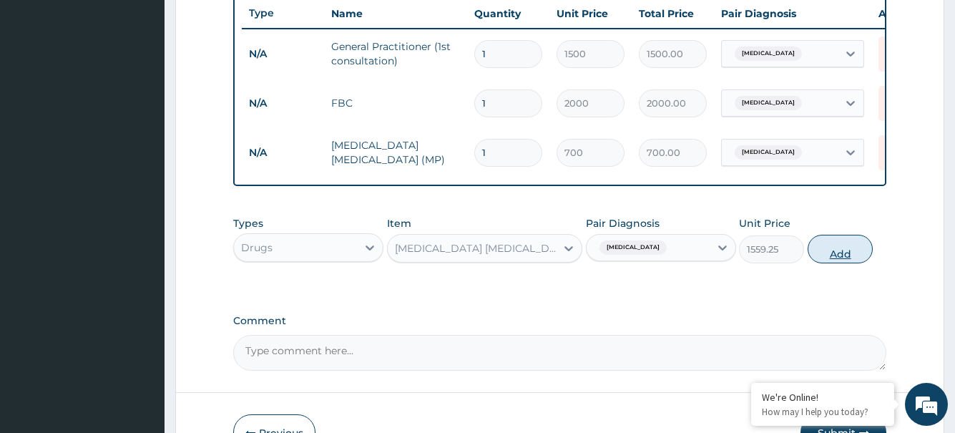
click at [841, 261] on button "Add" at bounding box center [840, 249] width 65 height 29
type input "0"
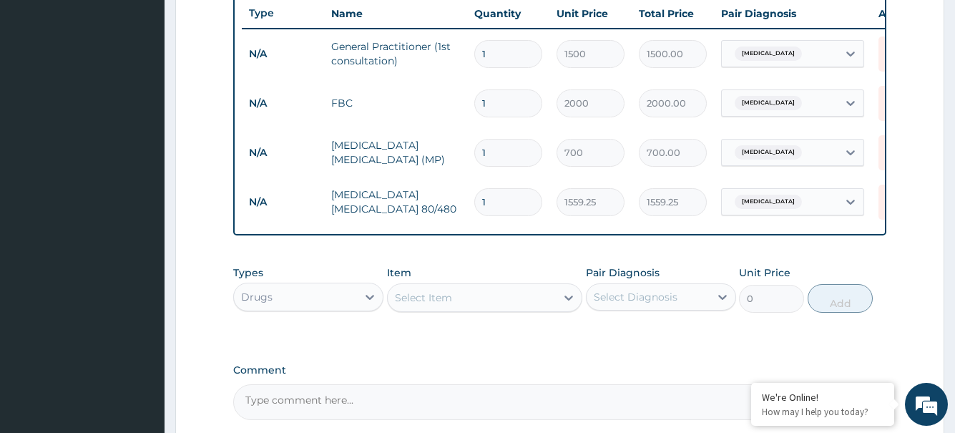
click at [447, 305] on div "Select Item" at bounding box center [423, 298] width 57 height 14
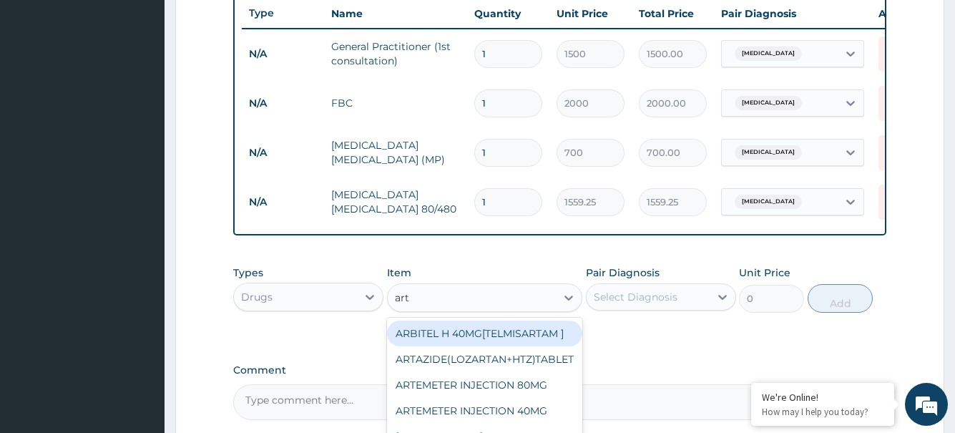
type input "arte"
click at [512, 346] on div "ARTEMETER INJECTION 80MG" at bounding box center [485, 334] width 196 height 26
type input "378"
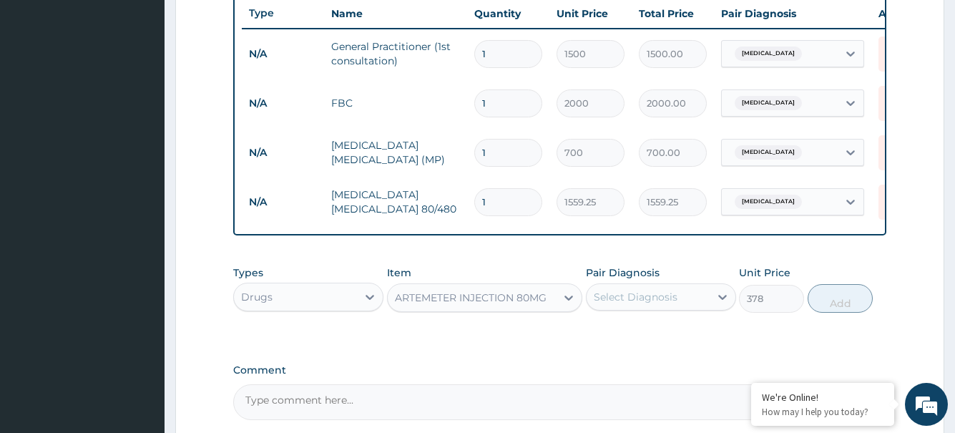
click at [691, 308] on div "Select Diagnosis" at bounding box center [648, 297] width 123 height 23
click at [673, 339] on label "Upper respiratory infection" at bounding box center [654, 332] width 89 height 14
checkbox input "true"
click at [830, 311] on button "Add" at bounding box center [840, 298] width 65 height 29
type input "0"
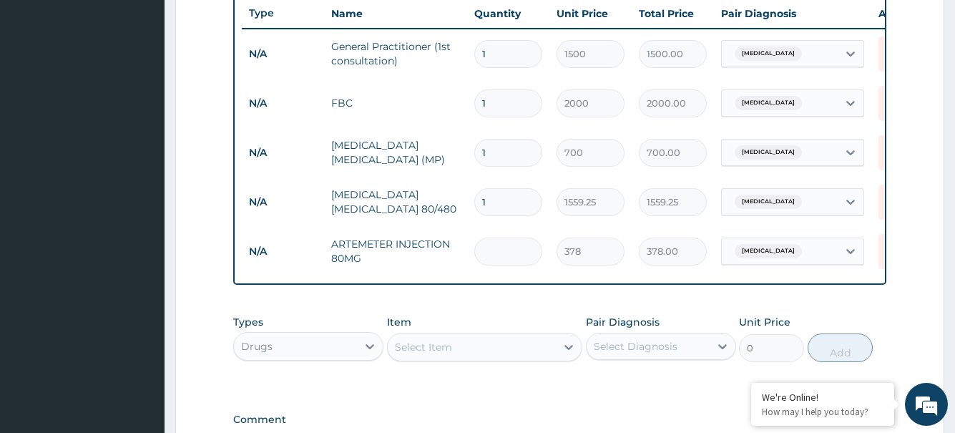
type input "0.00"
type input "4"
type input "1512.00"
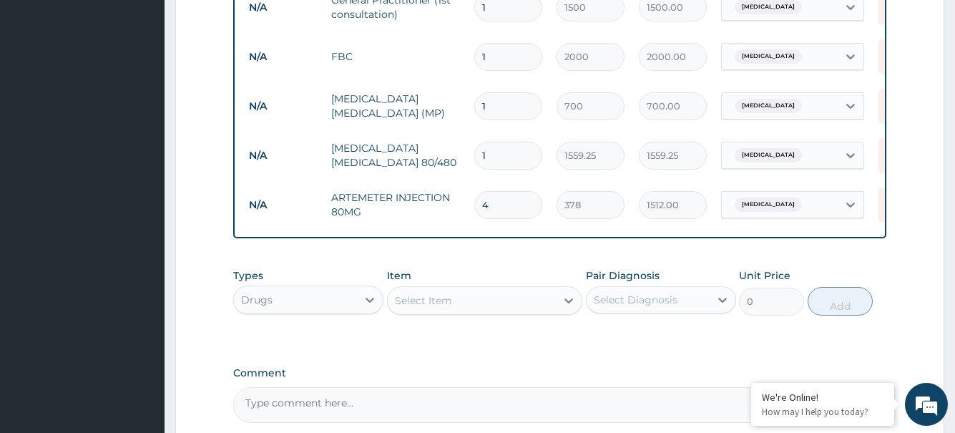
scroll to position [613, 0]
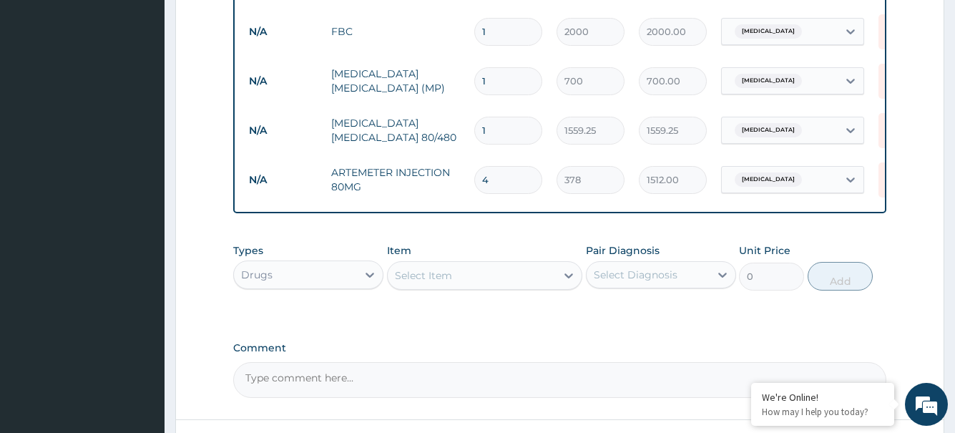
type input "4"
click at [432, 283] on div "Select Item" at bounding box center [423, 275] width 57 height 14
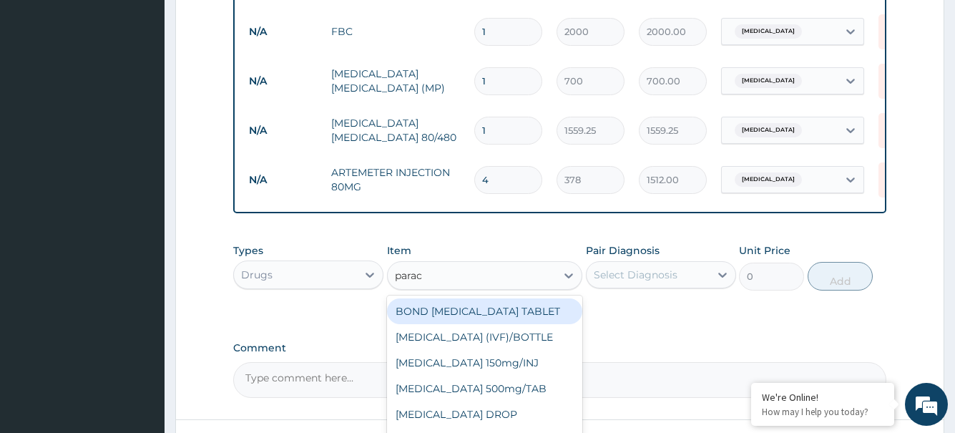
type input "parace"
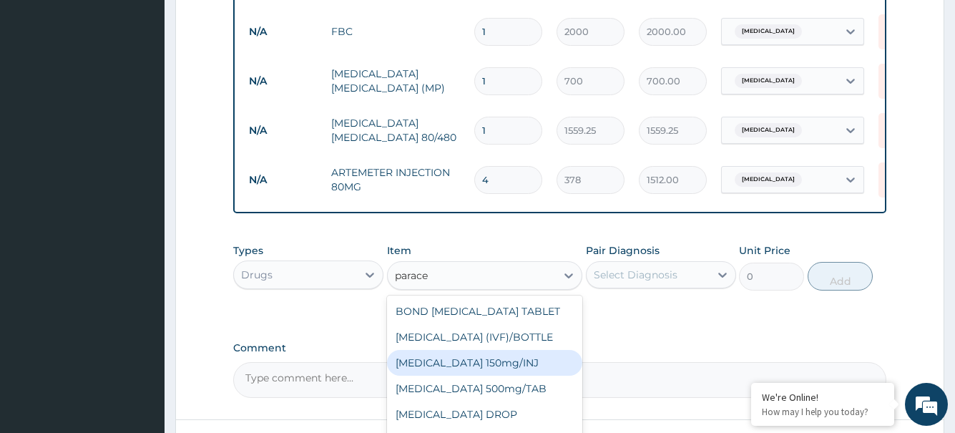
click at [487, 376] on div "Paracetamol 150mg/INJ" at bounding box center [485, 363] width 196 height 26
type input "56.7"
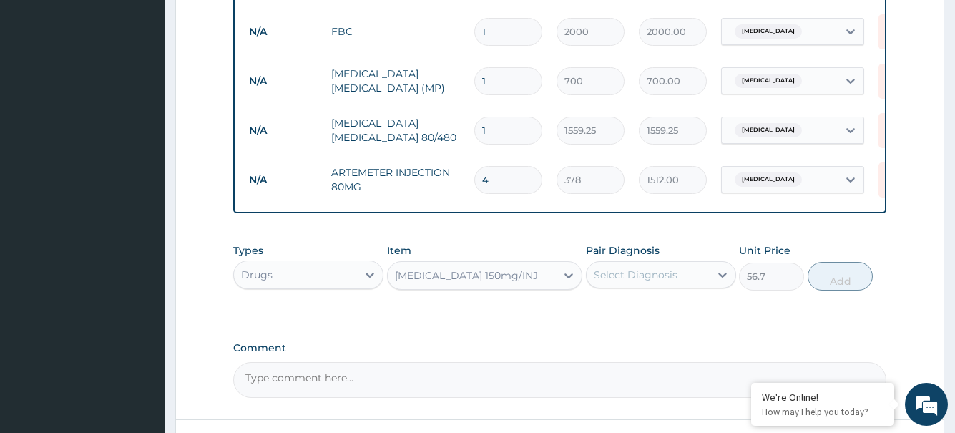
click at [648, 282] on div "Select Diagnosis" at bounding box center [636, 275] width 84 height 14
drag, startPoint x: 666, startPoint y: 318, endPoint x: 700, endPoint y: 313, distance: 34.7
click at [667, 317] on label "Upper respiratory infection" at bounding box center [654, 310] width 89 height 14
checkbox input "true"
click at [830, 285] on button "Add" at bounding box center [840, 276] width 65 height 29
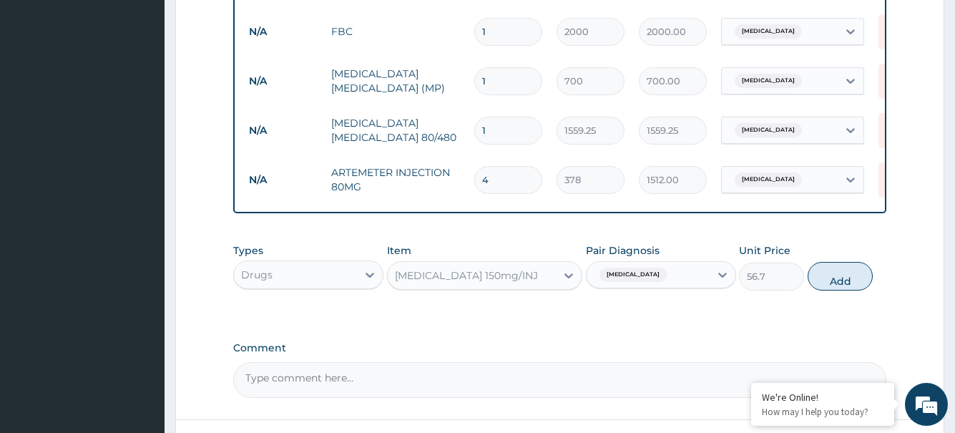
type input "0"
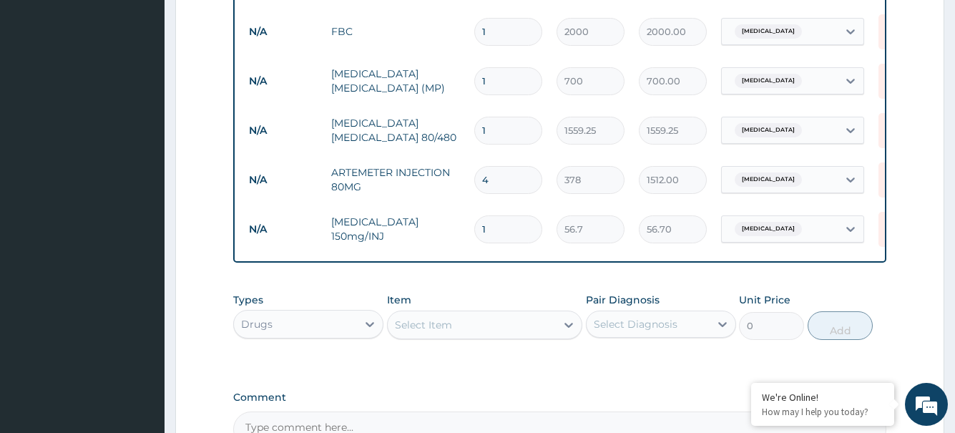
type input "0.00"
type input "4"
type input "226.80"
type input "4"
click at [480, 336] on div "Select Item" at bounding box center [472, 324] width 169 height 23
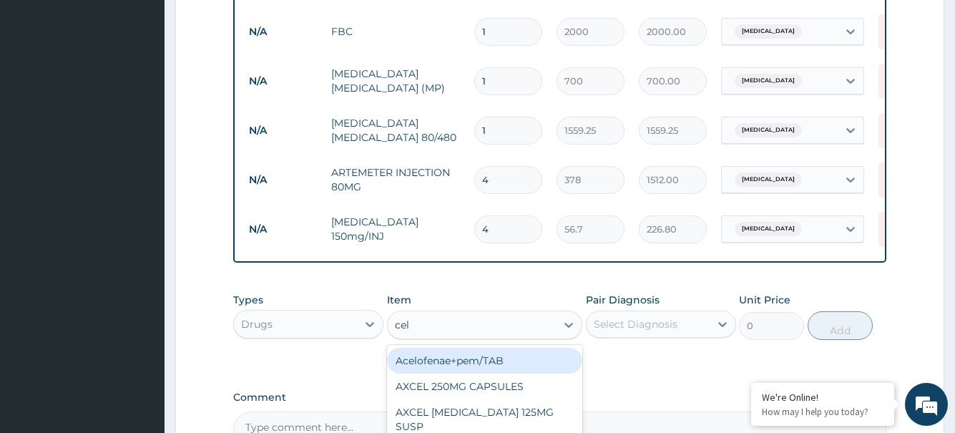
type input "cele"
click at [511, 369] on div "CELEBREX 20MG CAPSULES" at bounding box center [485, 361] width 196 height 26
type input "217.35"
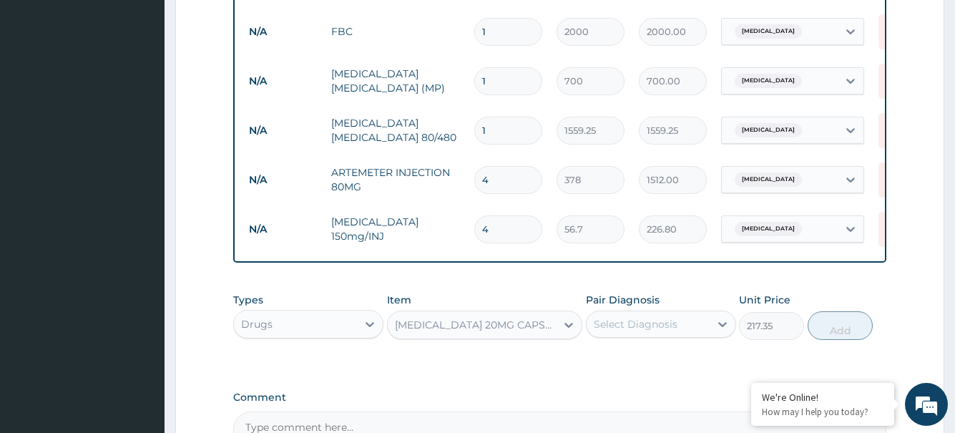
click at [660, 331] on div "Select Diagnosis" at bounding box center [636, 324] width 84 height 14
click at [685, 416] on div "Comment" at bounding box center [559, 419] width 653 height 56
click at [671, 331] on div "Select Diagnosis" at bounding box center [636, 324] width 84 height 14
click at [693, 366] on label "Upper respiratory infection" at bounding box center [654, 359] width 89 height 14
checkbox input "true"
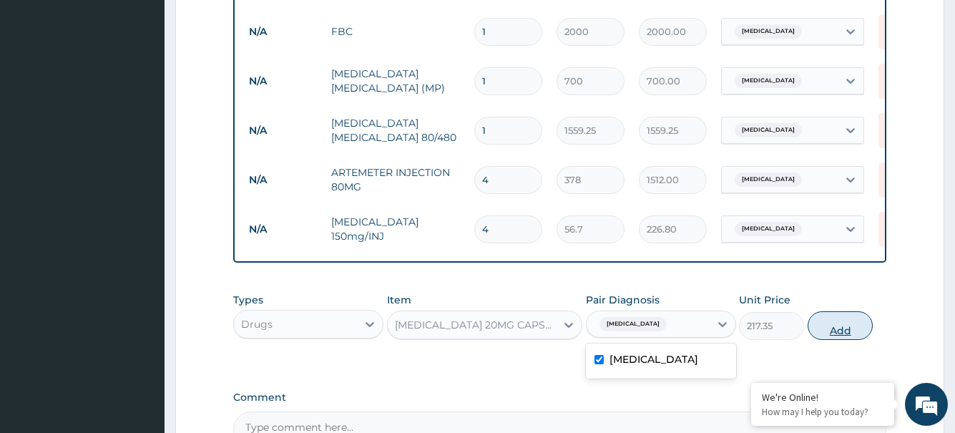
click at [846, 333] on button "Add" at bounding box center [840, 325] width 65 height 29
type input "0"
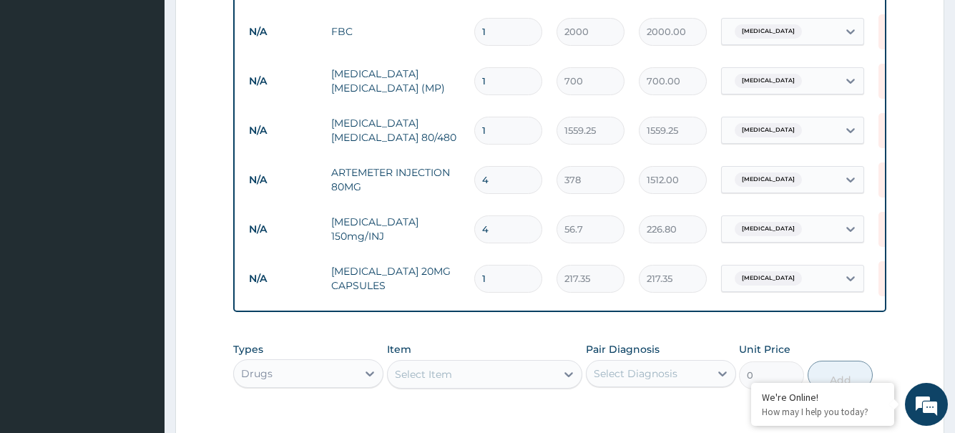
type input "10"
type input "2173.50"
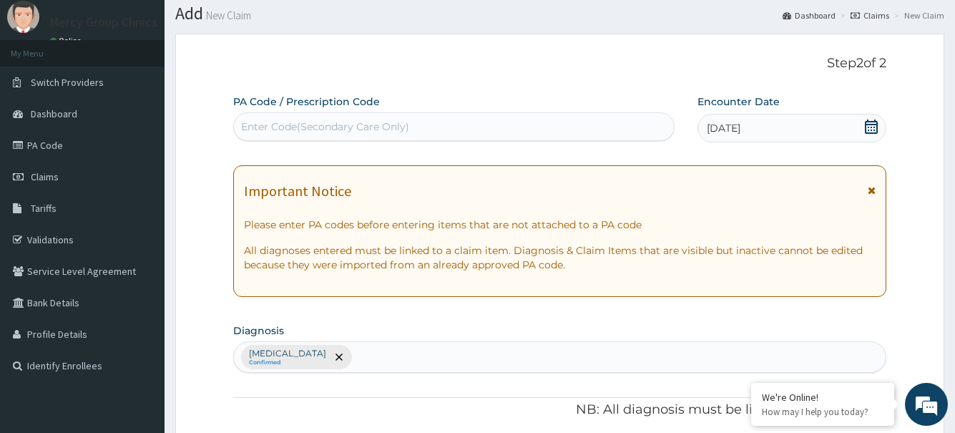
scroll to position [41, 0]
type input "10"
click at [451, 361] on div "Upper respiratory infection Confirmed" at bounding box center [559, 358] width 651 height 30
type input "pain"
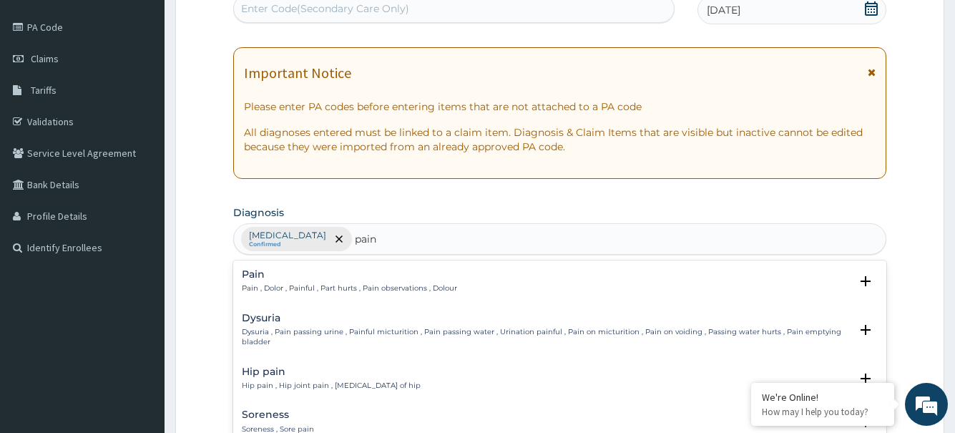
scroll to position [184, 0]
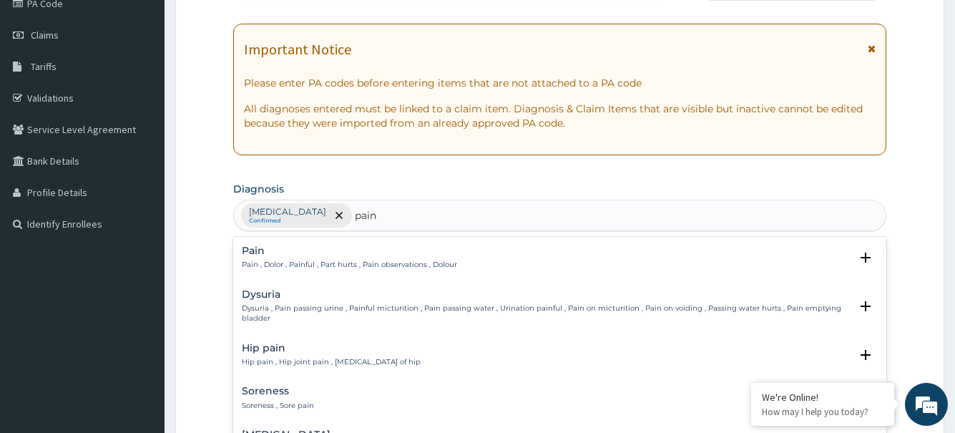
click at [320, 263] on p "Pain , Dolor , Painful , Part hurts , Pain observations , Dolour" at bounding box center [349, 265] width 215 height 10
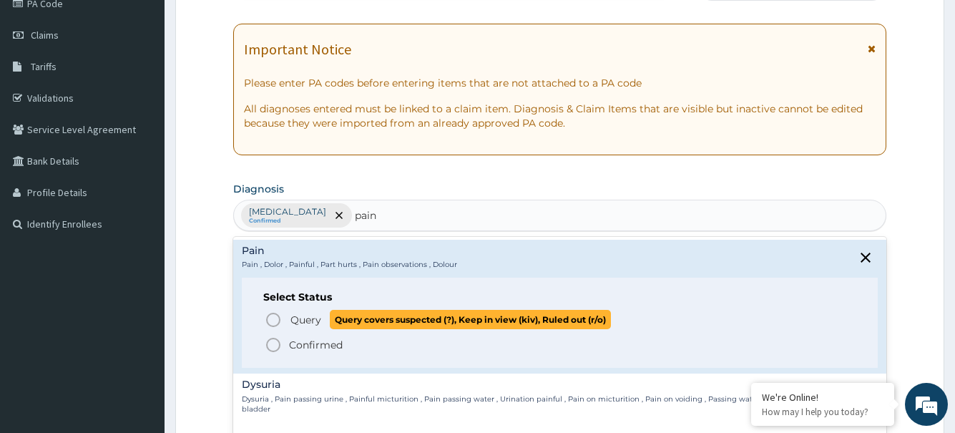
click at [272, 316] on icon "status option query" at bounding box center [273, 319] width 17 height 17
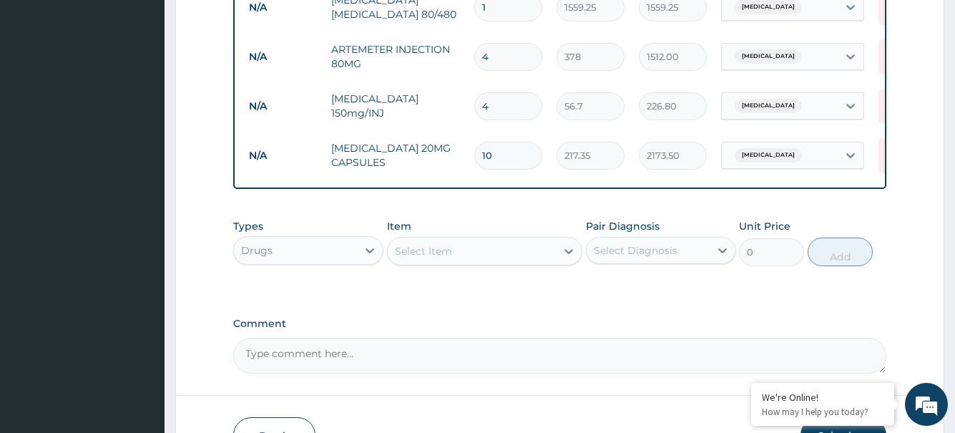
scroll to position [756, 0]
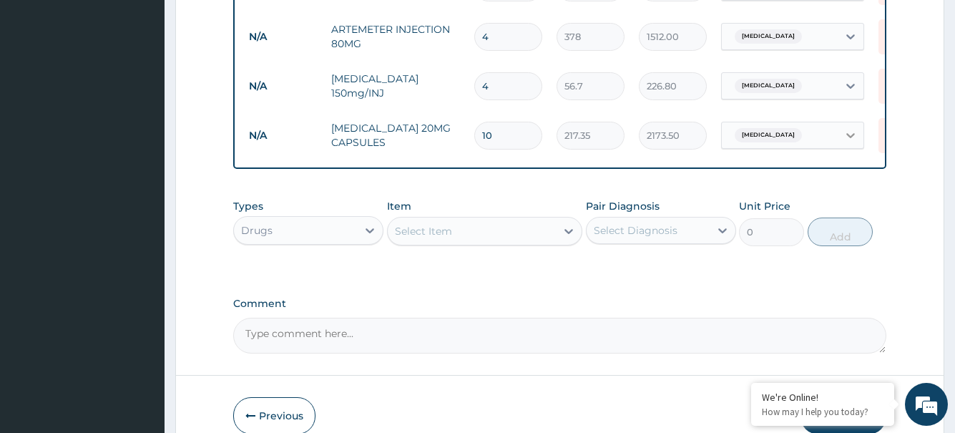
click at [852, 136] on icon at bounding box center [851, 135] width 9 height 5
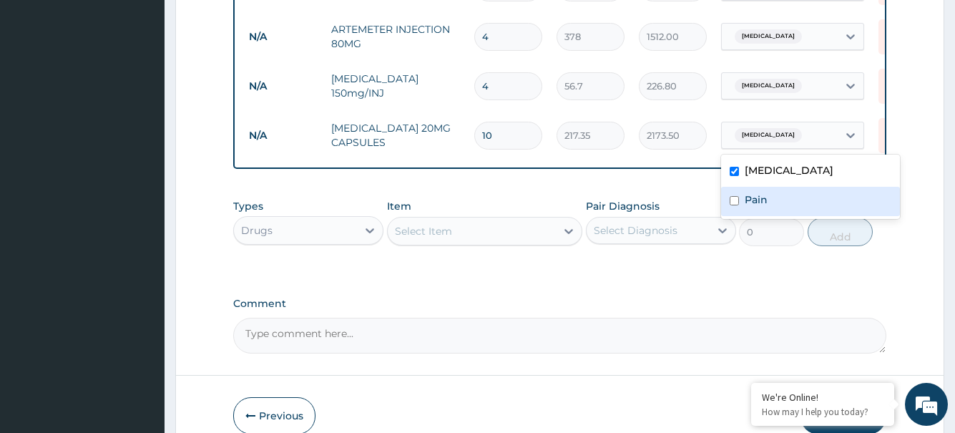
click at [736, 199] on input "checkbox" at bounding box center [734, 200] width 9 height 9
checkbox input "true"
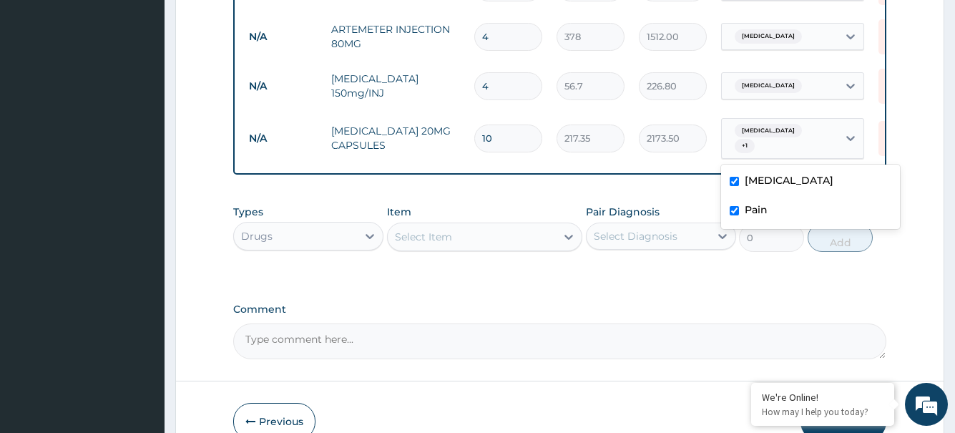
click at [733, 177] on input "checkbox" at bounding box center [734, 181] width 9 height 9
checkbox input "false"
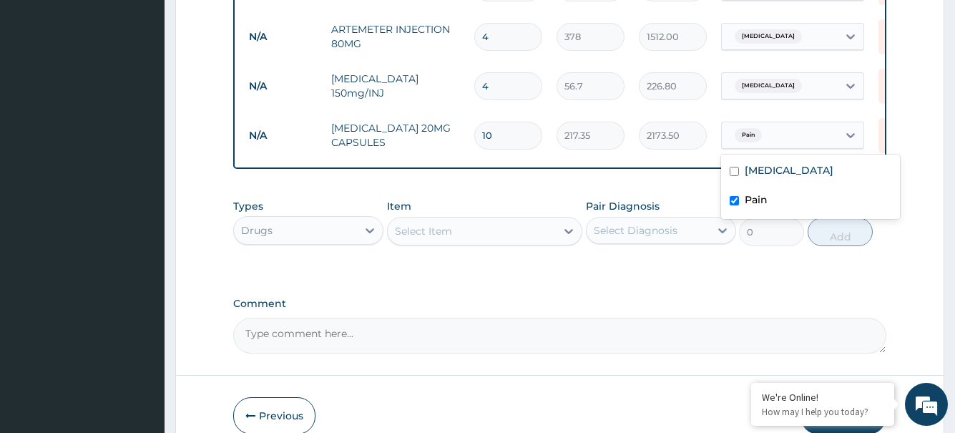
click at [430, 243] on div "Select Item" at bounding box center [472, 231] width 169 height 23
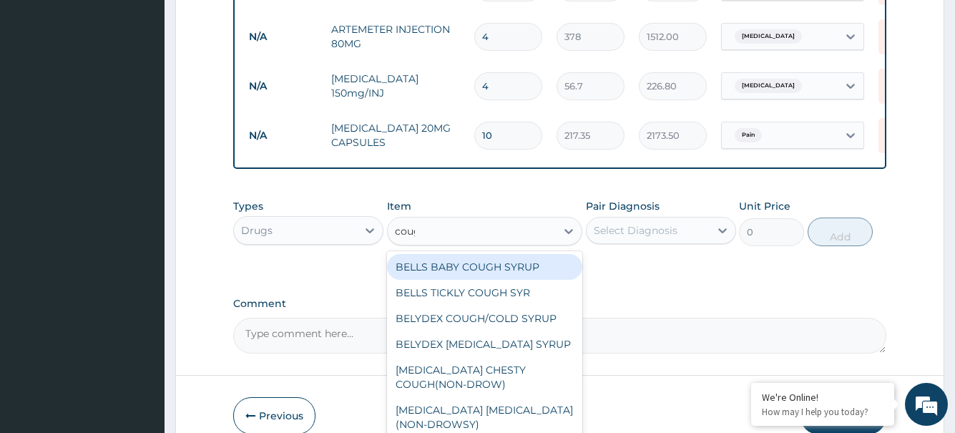
type input "cough"
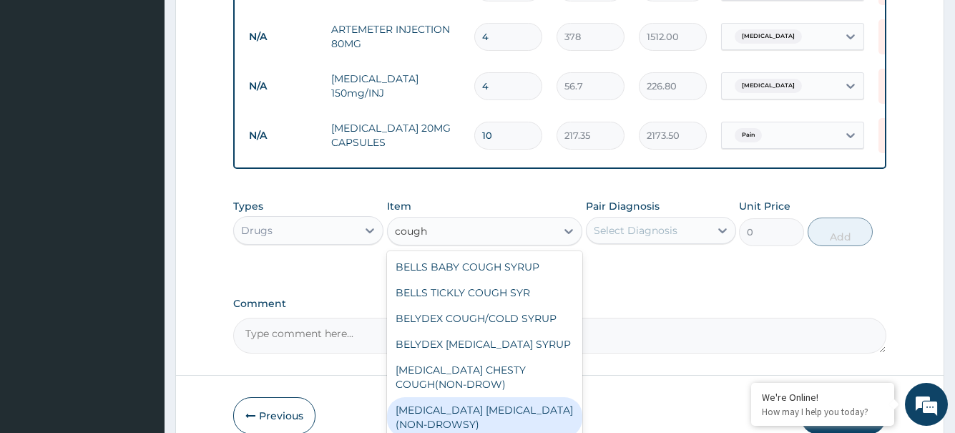
scroll to position [77, 0]
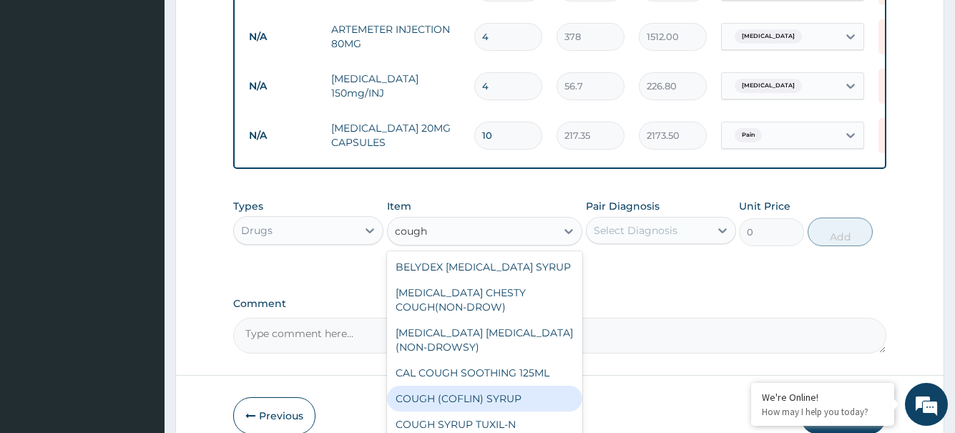
click at [478, 411] on div "COUGH (COFLIN) SYRUP" at bounding box center [485, 399] width 196 height 26
type input "283.5"
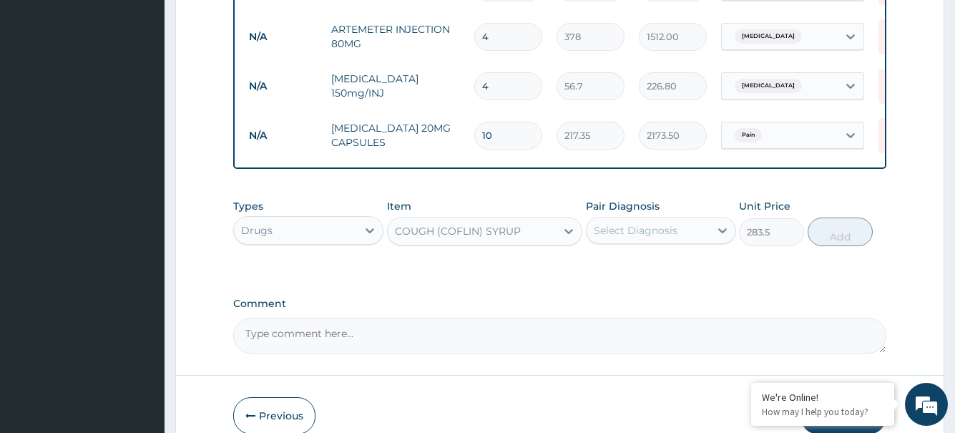
click at [550, 236] on div "COUGH (COFLIN) SYRUP" at bounding box center [472, 231] width 169 height 23
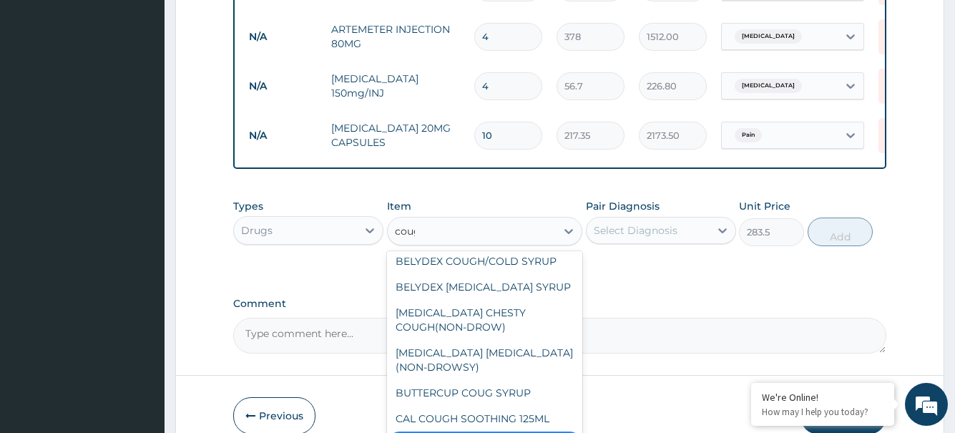
type input "cough"
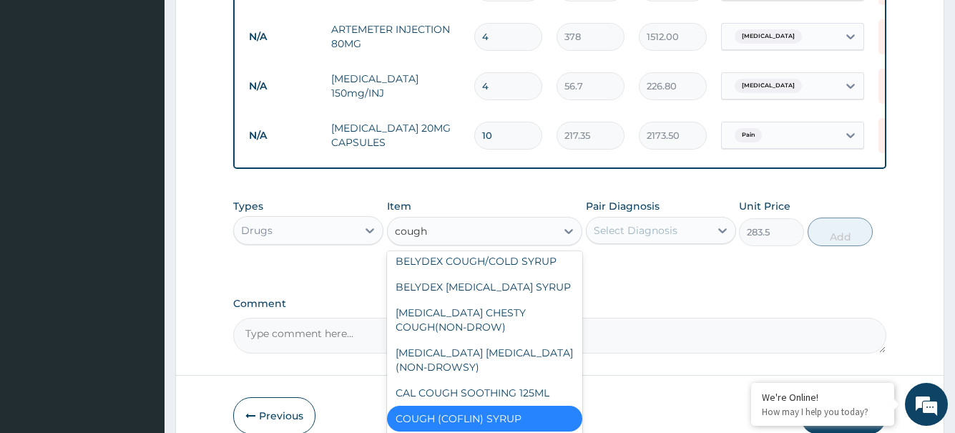
scroll to position [31, 0]
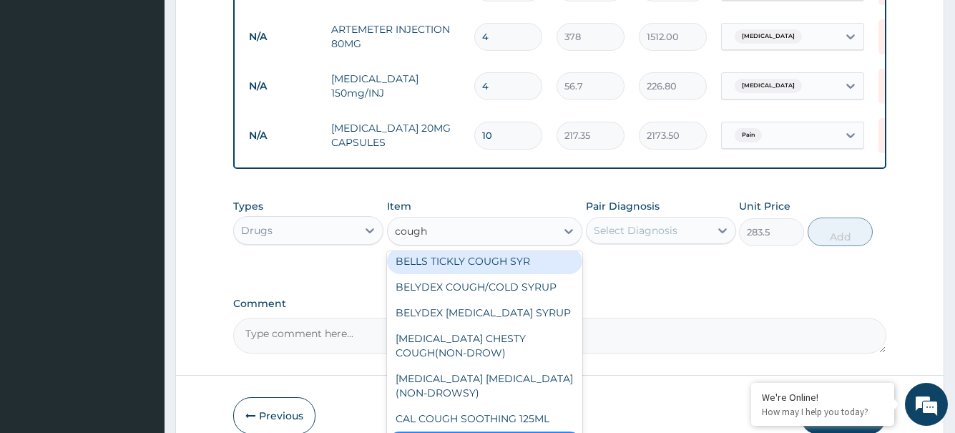
click at [525, 274] on div "BELLS TICKLY COUGH SYR" at bounding box center [485, 261] width 196 height 26
type input "614.25"
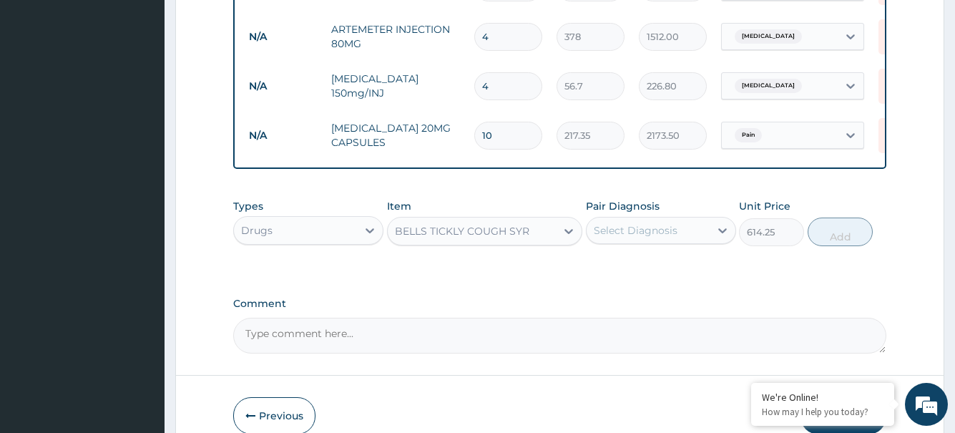
click at [640, 238] on div "Select Diagnosis" at bounding box center [636, 230] width 84 height 14
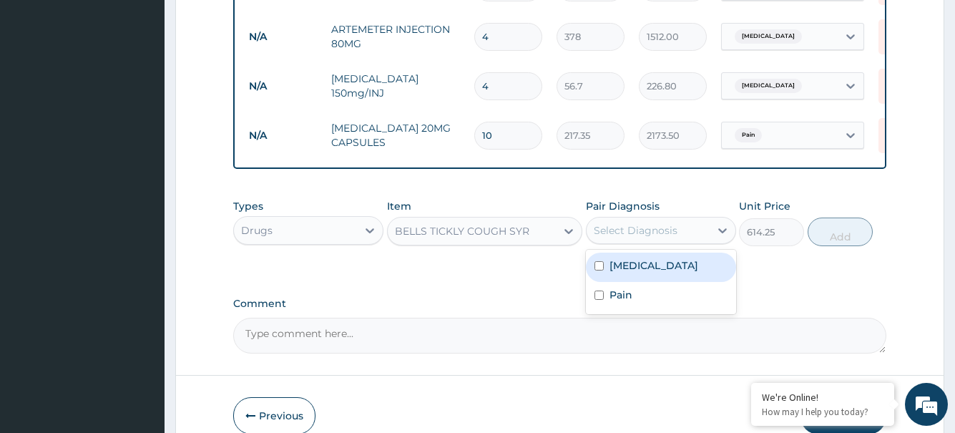
click at [661, 273] on label "Upper respiratory infection" at bounding box center [654, 265] width 89 height 14
checkbox input "true"
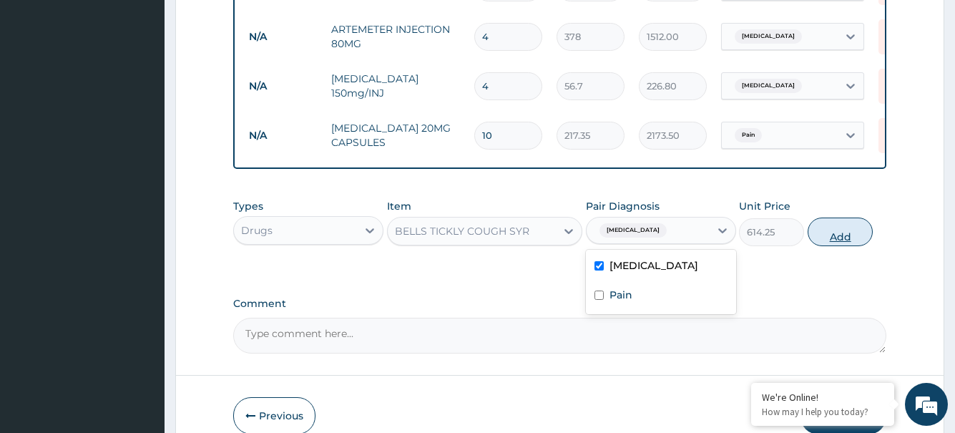
click at [854, 246] on button "Add" at bounding box center [840, 232] width 65 height 29
type input "0"
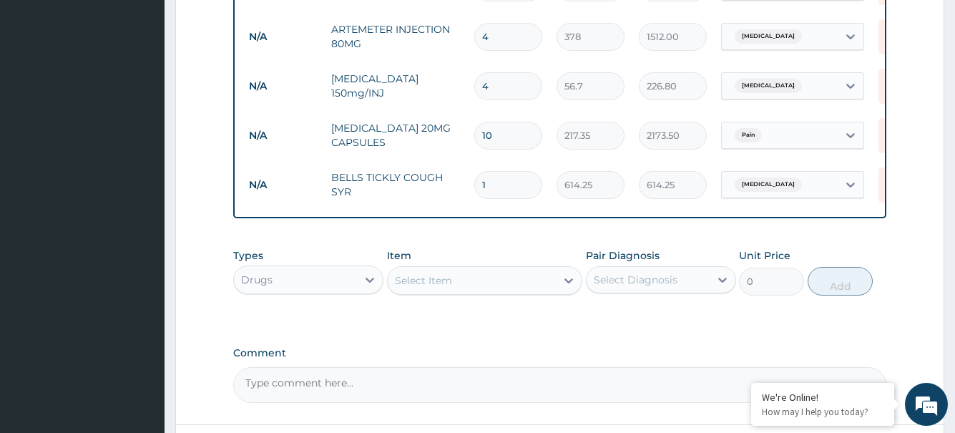
drag, startPoint x: 443, startPoint y: 283, endPoint x: 439, endPoint y: 293, distance: 10.6
click at [439, 284] on div "Select Item" at bounding box center [472, 280] width 169 height 23
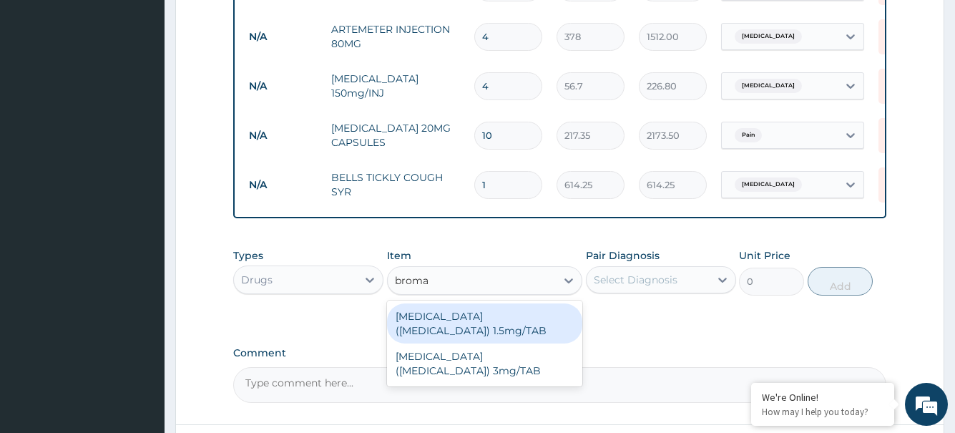
type input "bromaz"
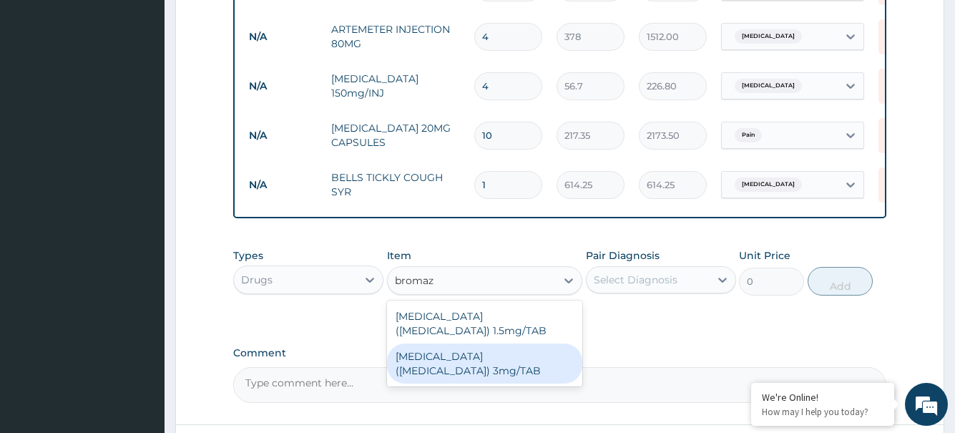
click at [535, 357] on div "Bromazepam(Lexotan) 3mg/TAB" at bounding box center [485, 363] width 196 height 40
type input "31.19"
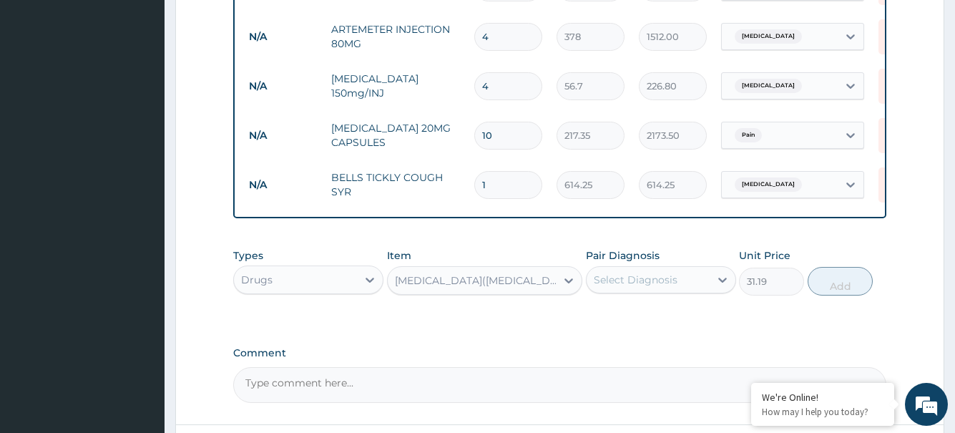
click at [683, 291] on div "Select Diagnosis" at bounding box center [648, 279] width 123 height 23
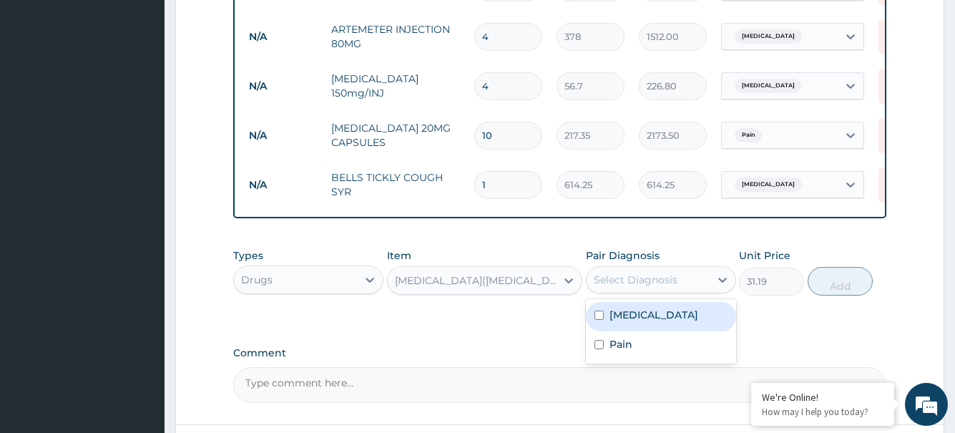
click at [603, 320] on input "checkbox" at bounding box center [599, 315] width 9 height 9
checkbox input "true"
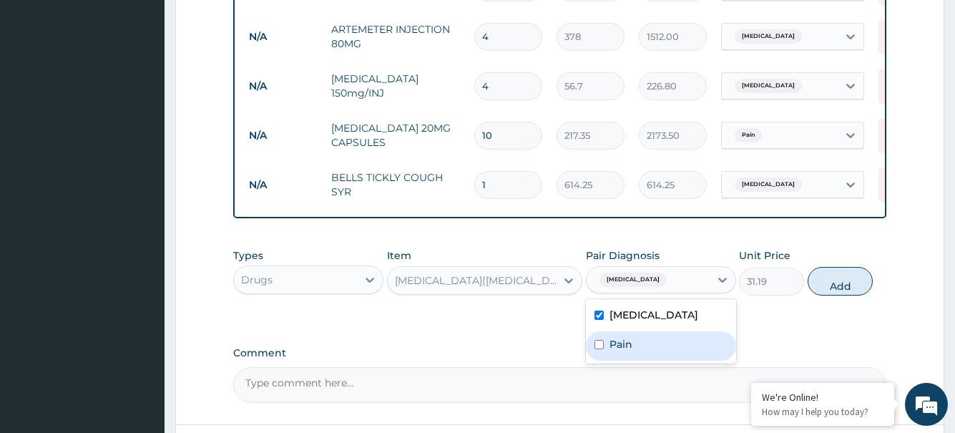
click at [596, 349] on input "checkbox" at bounding box center [599, 344] width 9 height 9
checkbox input "true"
click at [860, 296] on button "Add" at bounding box center [840, 281] width 65 height 29
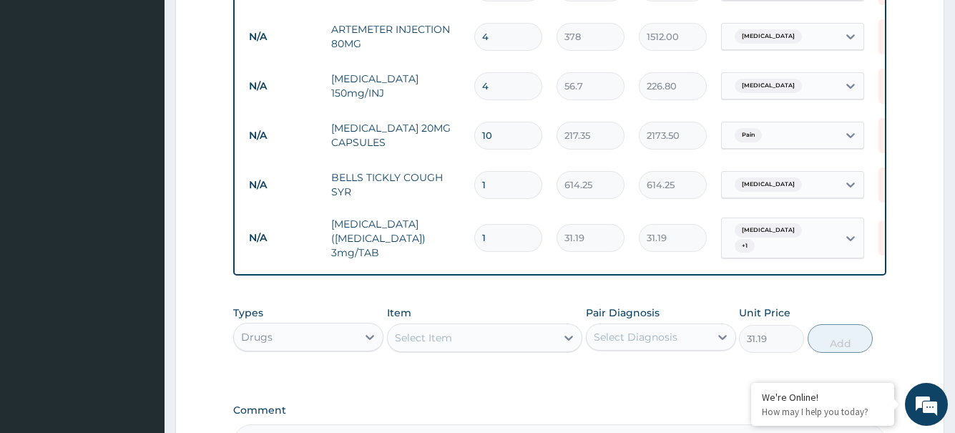
type input "0"
type input "0.00"
type input "5"
type input "155.95"
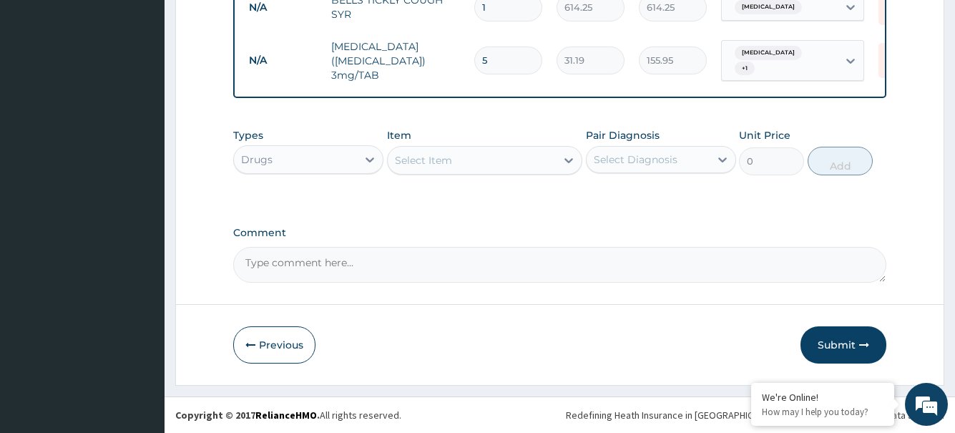
scroll to position [942, 0]
type input "5"
click at [857, 346] on button "Submit" at bounding box center [844, 344] width 86 height 37
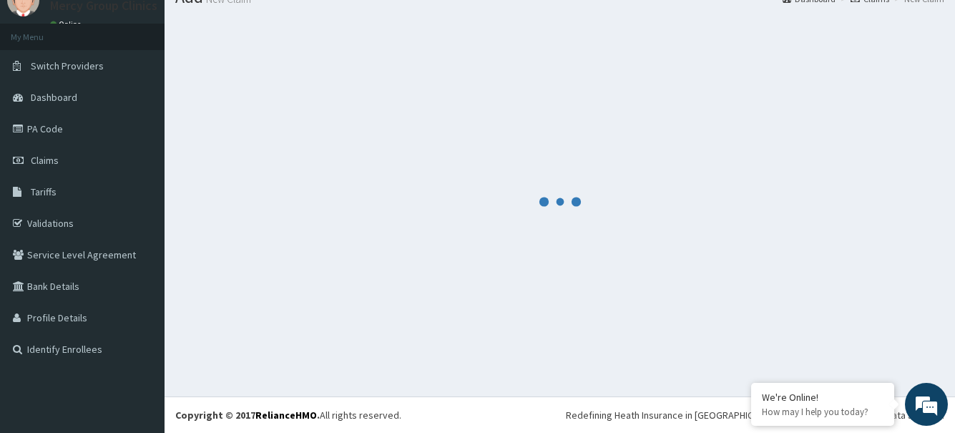
scroll to position [59, 0]
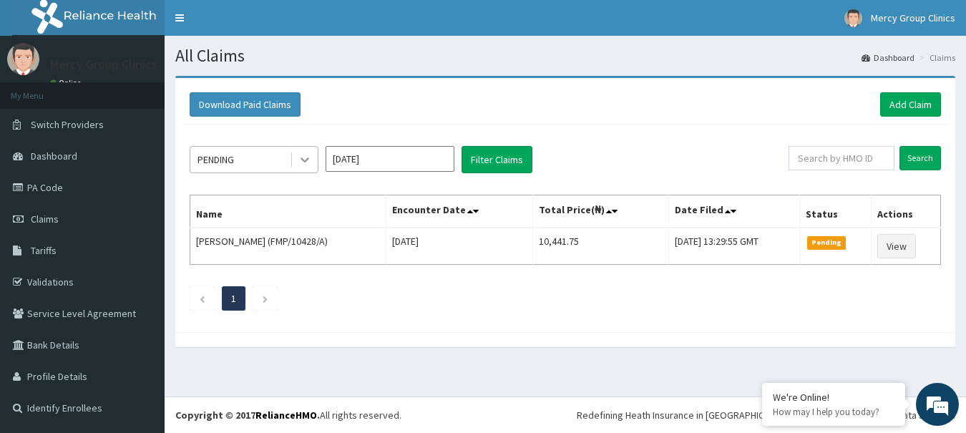
click at [308, 162] on icon at bounding box center [305, 159] width 14 height 14
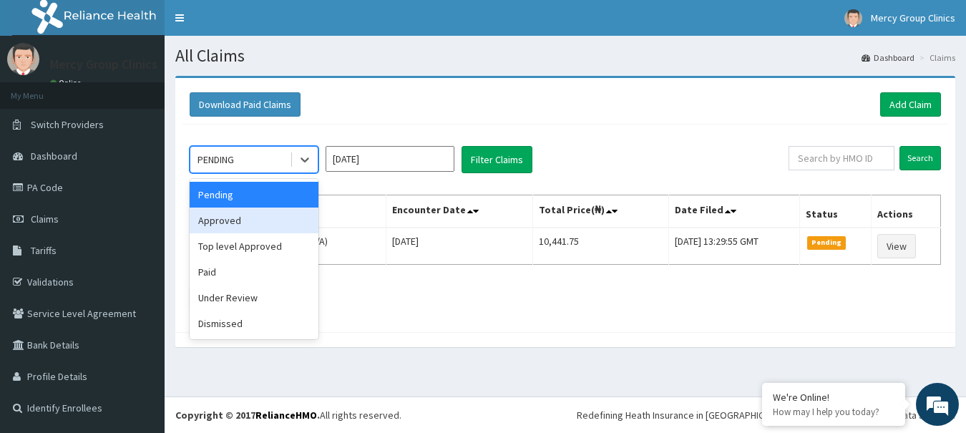
click at [240, 221] on div "Approved" at bounding box center [254, 221] width 129 height 26
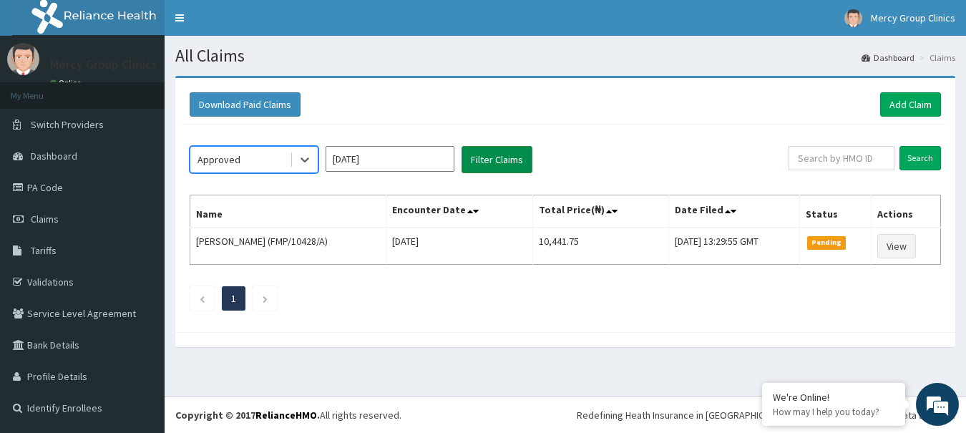
click at [519, 155] on button "Filter Claims" at bounding box center [497, 159] width 71 height 27
click at [518, 157] on button "Filter Claims" at bounding box center [497, 159] width 71 height 27
click at [292, 161] on div at bounding box center [305, 160] width 26 height 26
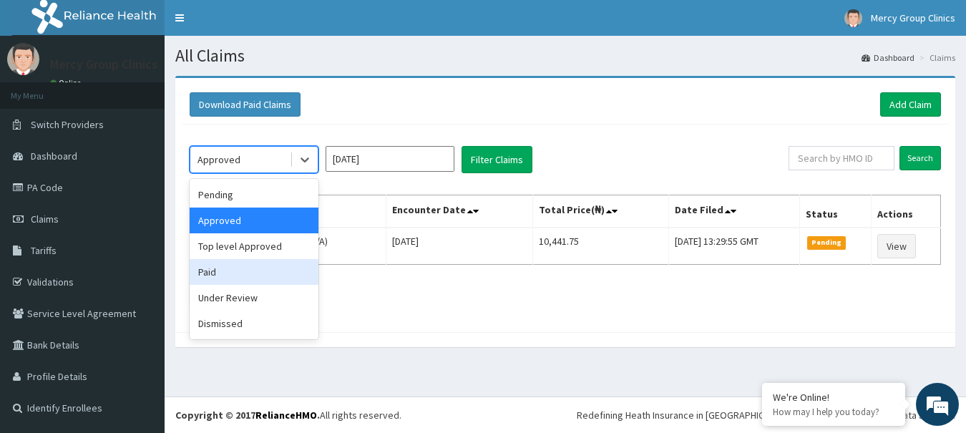
click at [195, 273] on div "Paid" at bounding box center [254, 272] width 129 height 26
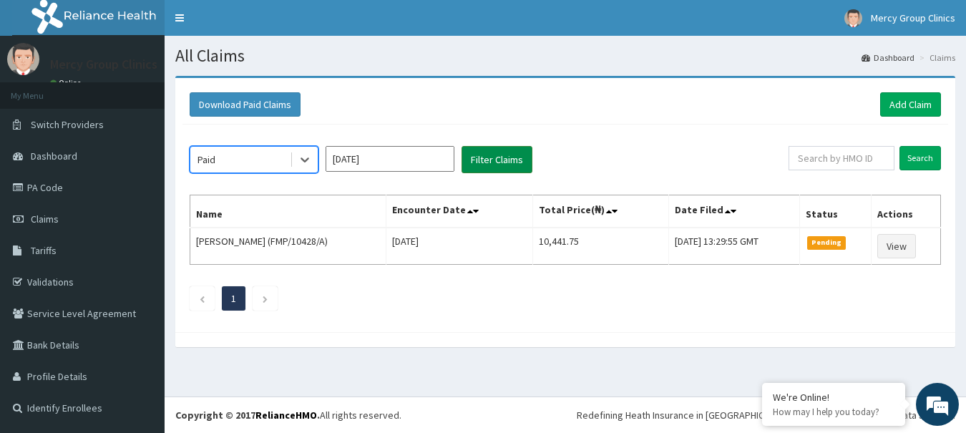
click at [490, 158] on button "Filter Claims" at bounding box center [497, 159] width 71 height 27
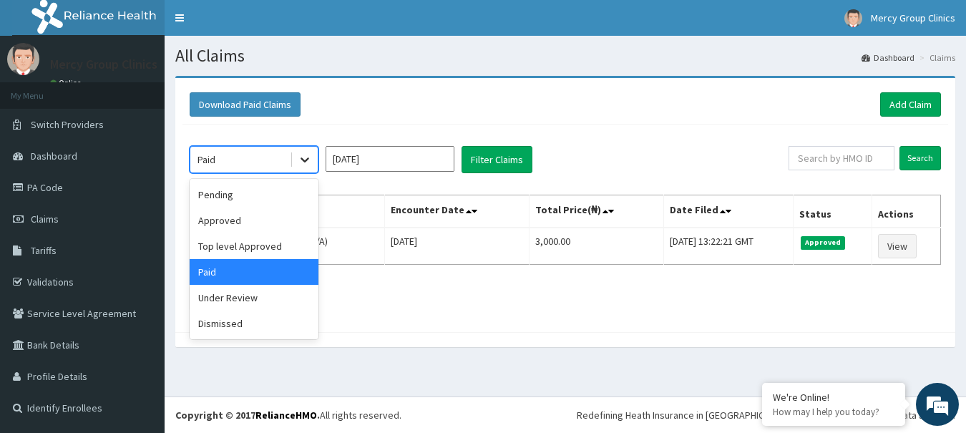
click at [308, 162] on icon at bounding box center [305, 159] width 14 height 14
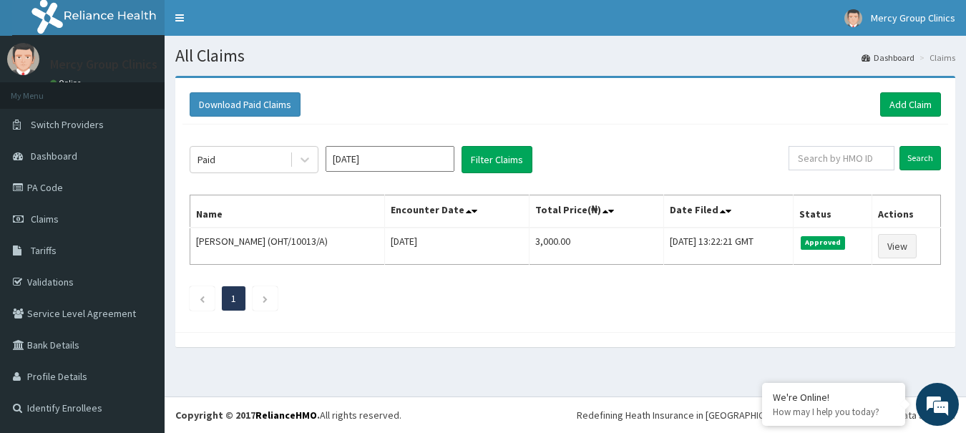
click at [337, 291] on ul "1" at bounding box center [565, 298] width 751 height 24
click at [286, 158] on div "Paid" at bounding box center [239, 159] width 99 height 23
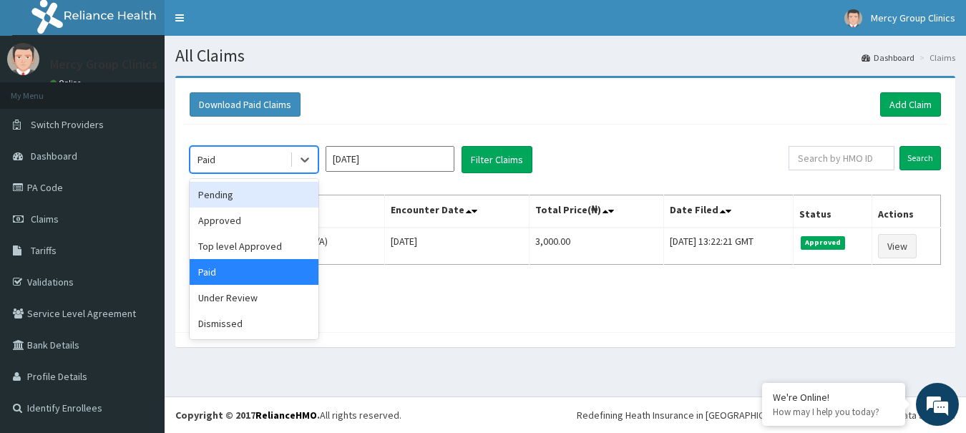
click at [250, 200] on div "Pending" at bounding box center [254, 195] width 129 height 26
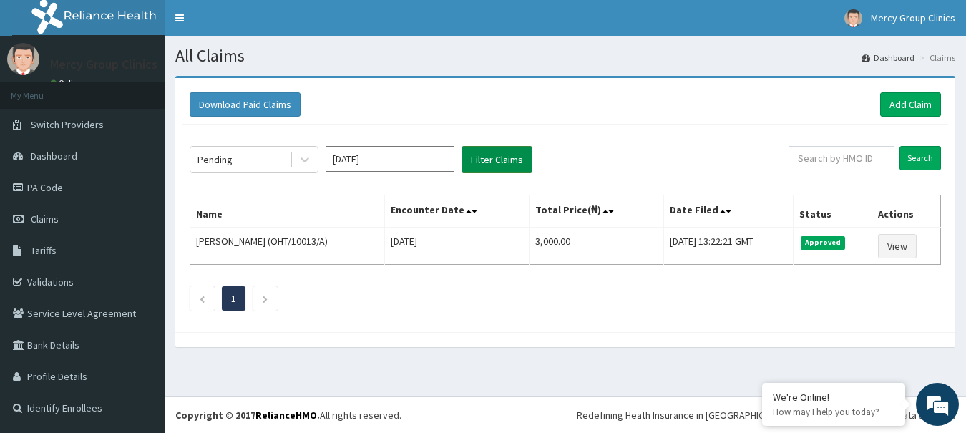
click at [482, 159] on button "Filter Claims" at bounding box center [497, 159] width 71 height 27
